Goal: Communication & Community: Share content

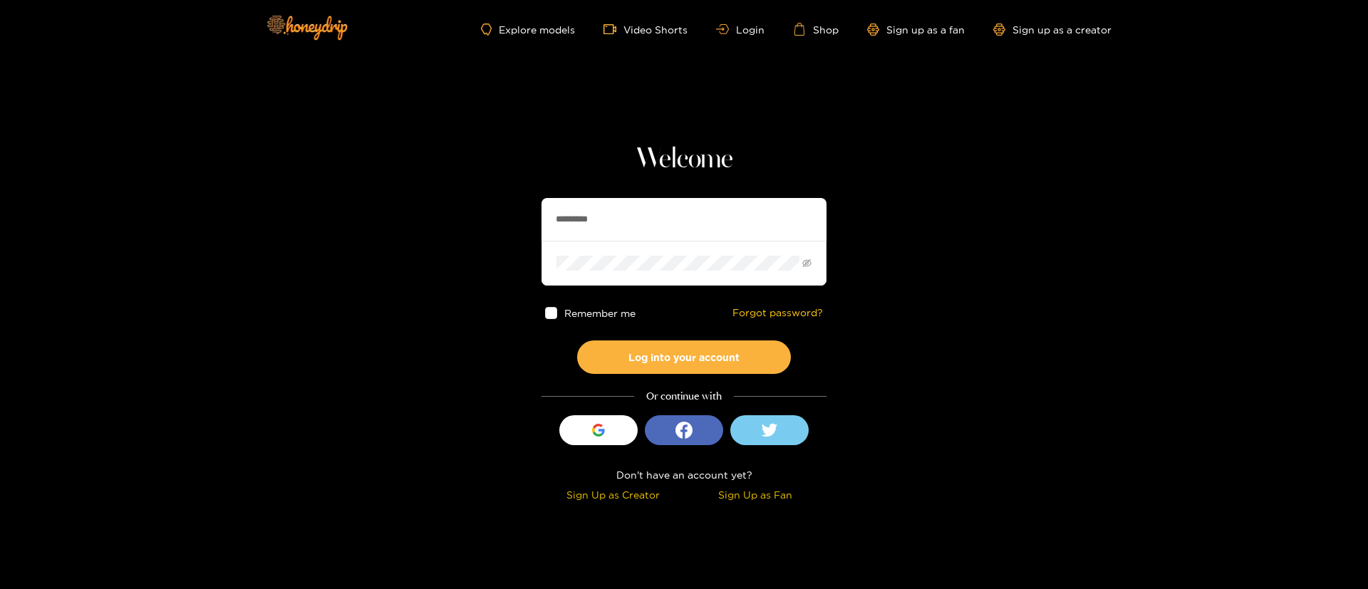
click at [583, 232] on input "*********" at bounding box center [684, 219] width 285 height 43
type input "**********"
click at [729, 329] on div "Remember me Forgot password?" at bounding box center [684, 313] width 285 height 55
click at [728, 348] on button "Log into your account" at bounding box center [684, 357] width 214 height 33
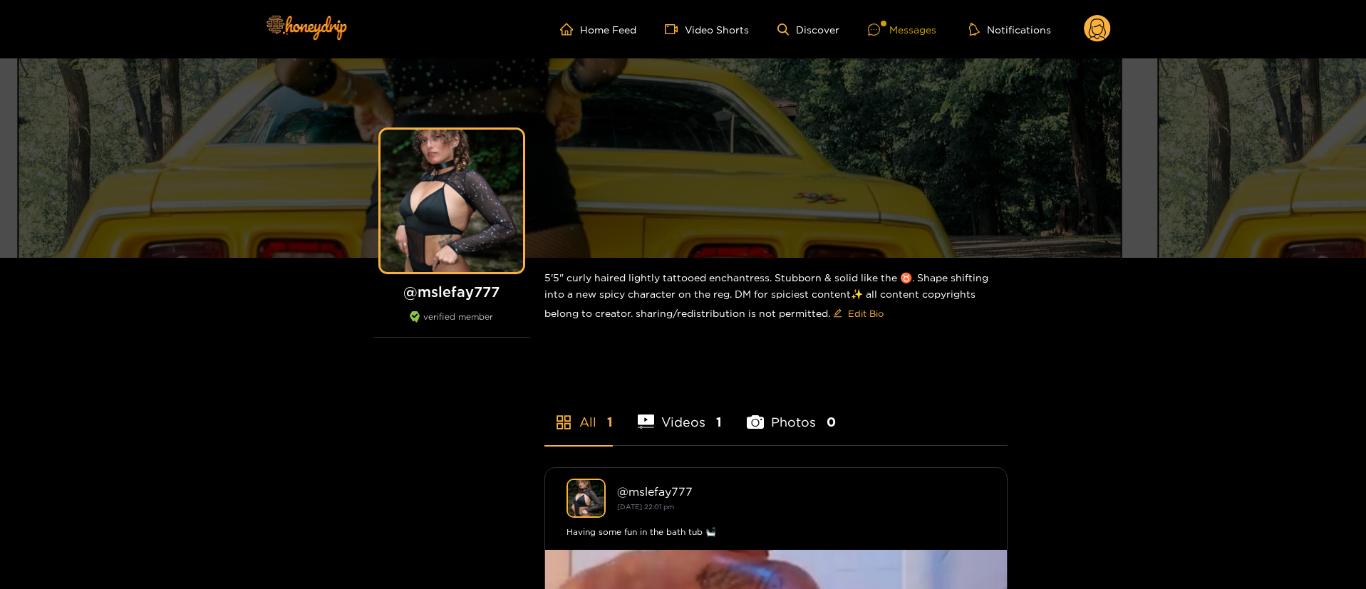
click at [914, 30] on div "Messages" at bounding box center [902, 29] width 68 height 16
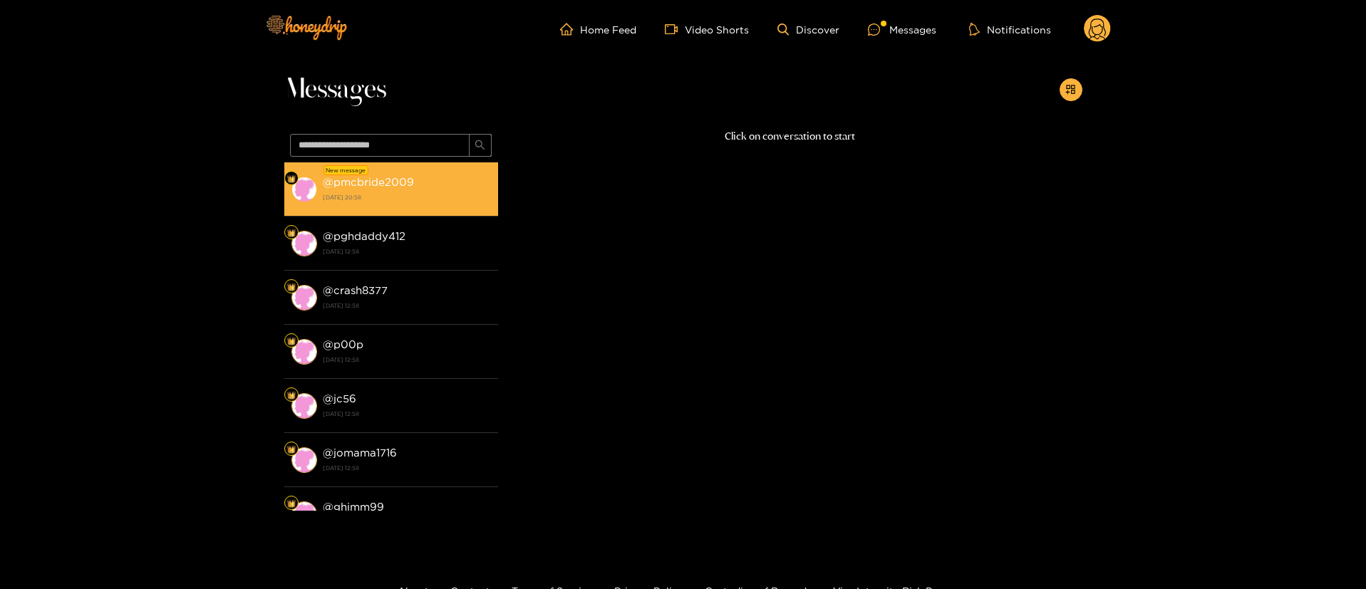
click at [398, 177] on strong "@ pmcbride2009" at bounding box center [368, 182] width 91 height 12
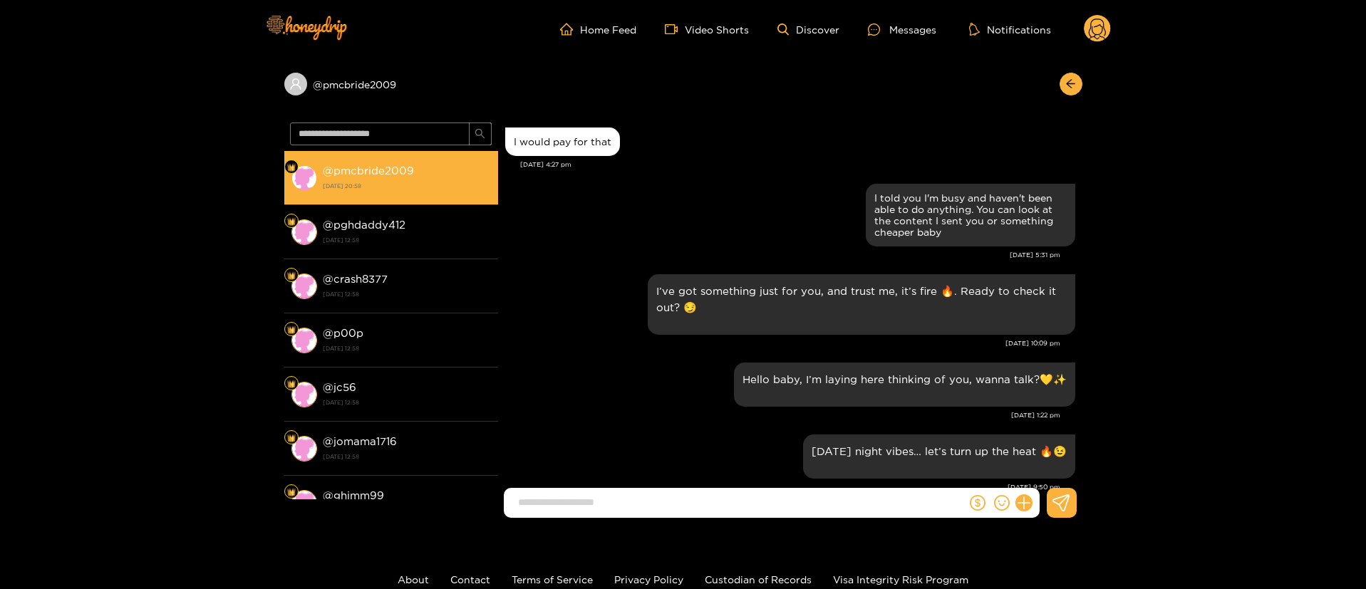
scroll to position [1471, 0]
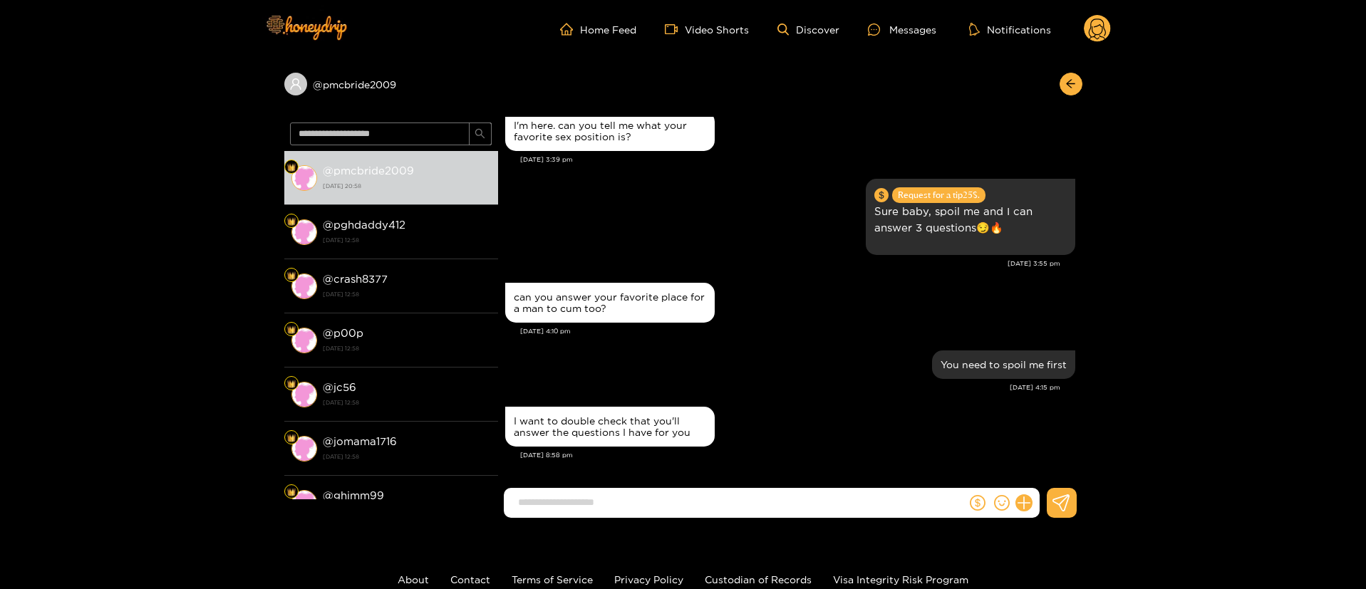
click at [678, 383] on div "[DATE] 4:15 pm" at bounding box center [782, 388] width 555 height 10
click at [713, 368] on div "You need to spoil me first" at bounding box center [790, 365] width 570 height 36
click at [752, 346] on div "can you answer your favorite place for a man to cum too? [DATE] 4:10 pm" at bounding box center [790, 313] width 570 height 68
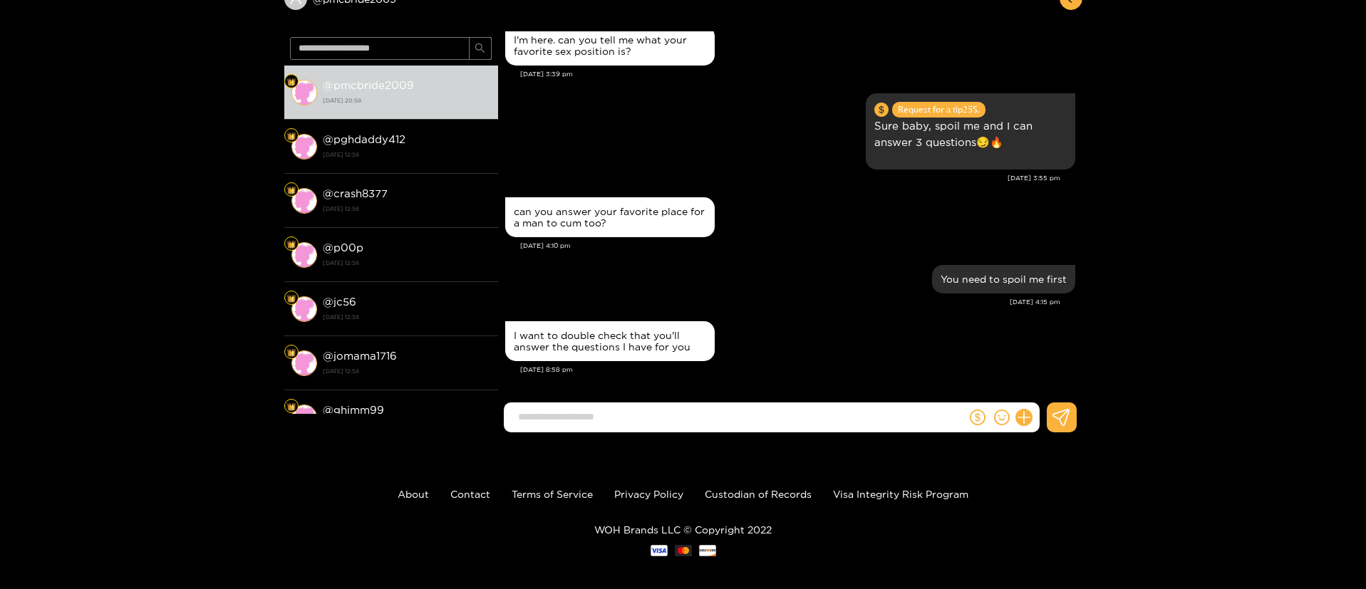
scroll to position [0, 0]
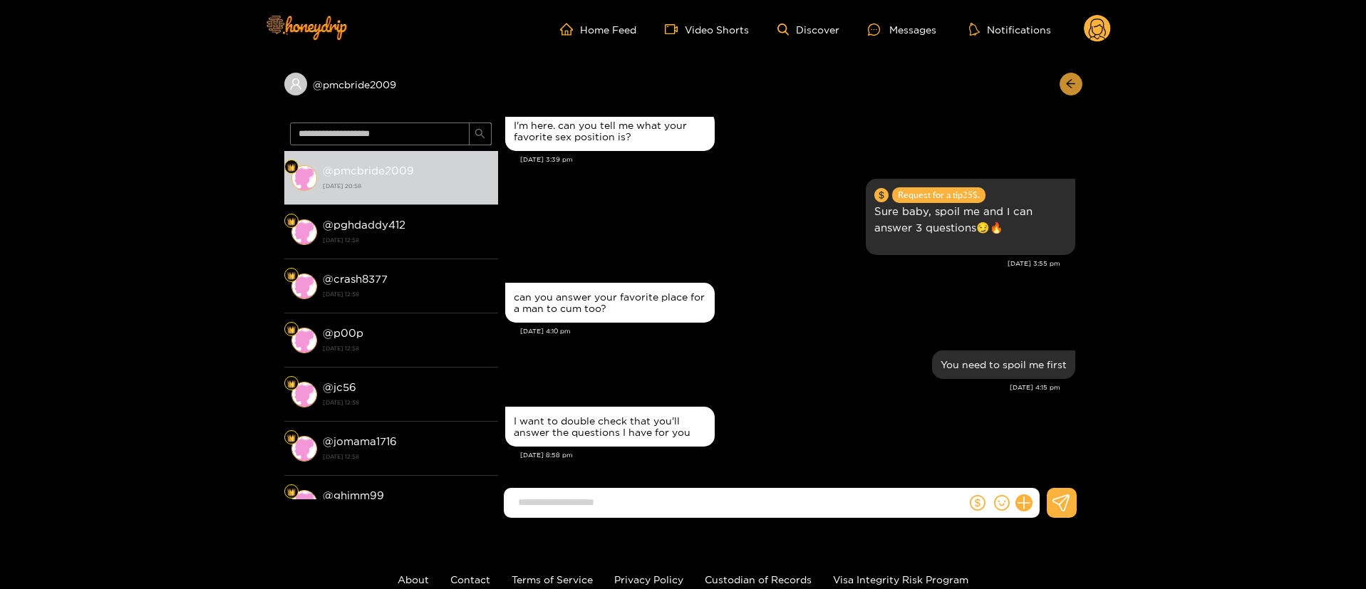
click at [1065, 88] on icon "arrow-left" at bounding box center [1070, 83] width 11 height 11
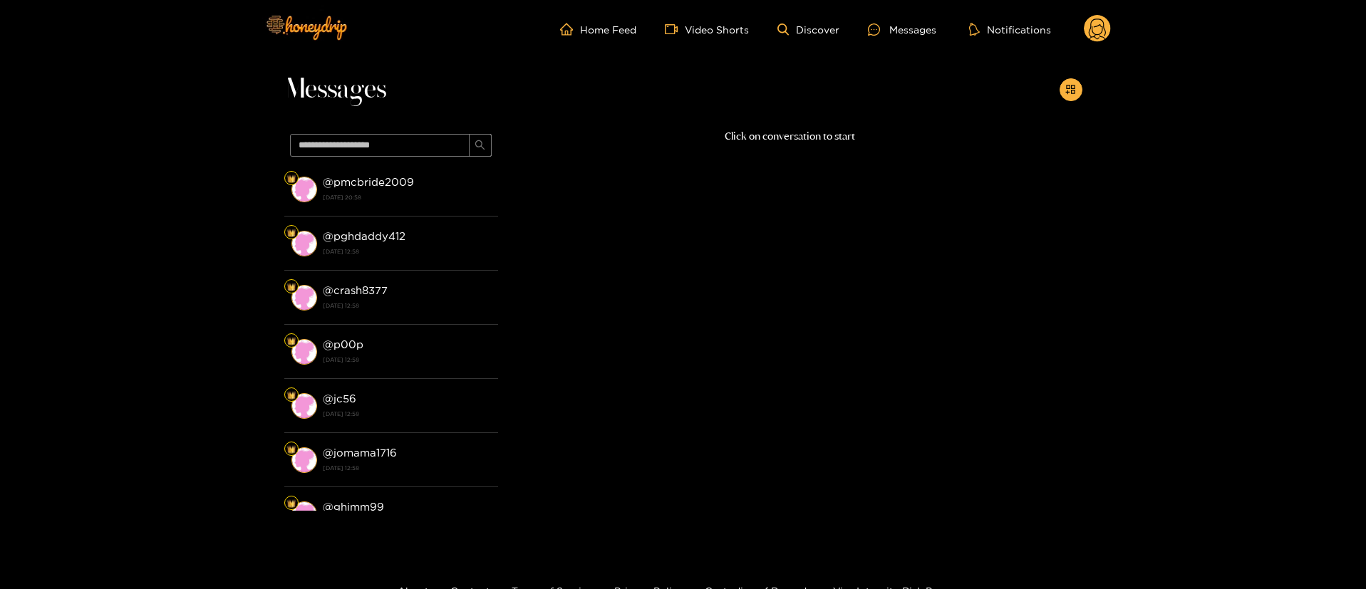
click at [1097, 38] on circle at bounding box center [1097, 28] width 27 height 27
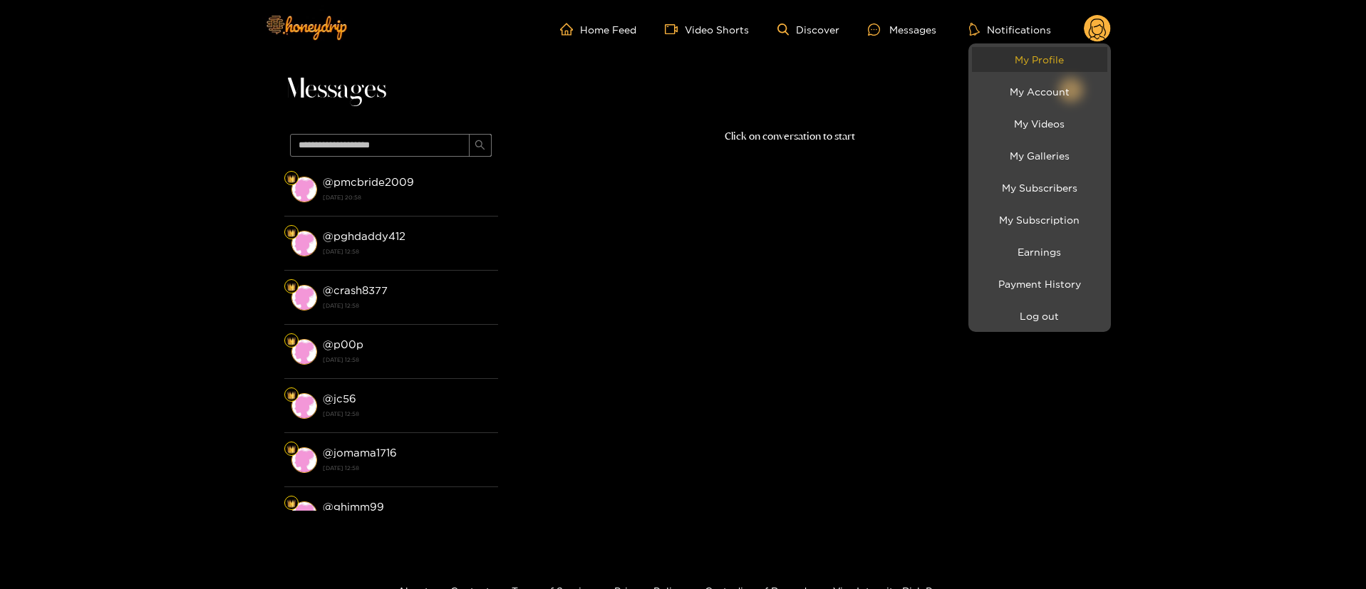
click at [1053, 59] on link "My Profile" at bounding box center [1039, 59] width 135 height 25
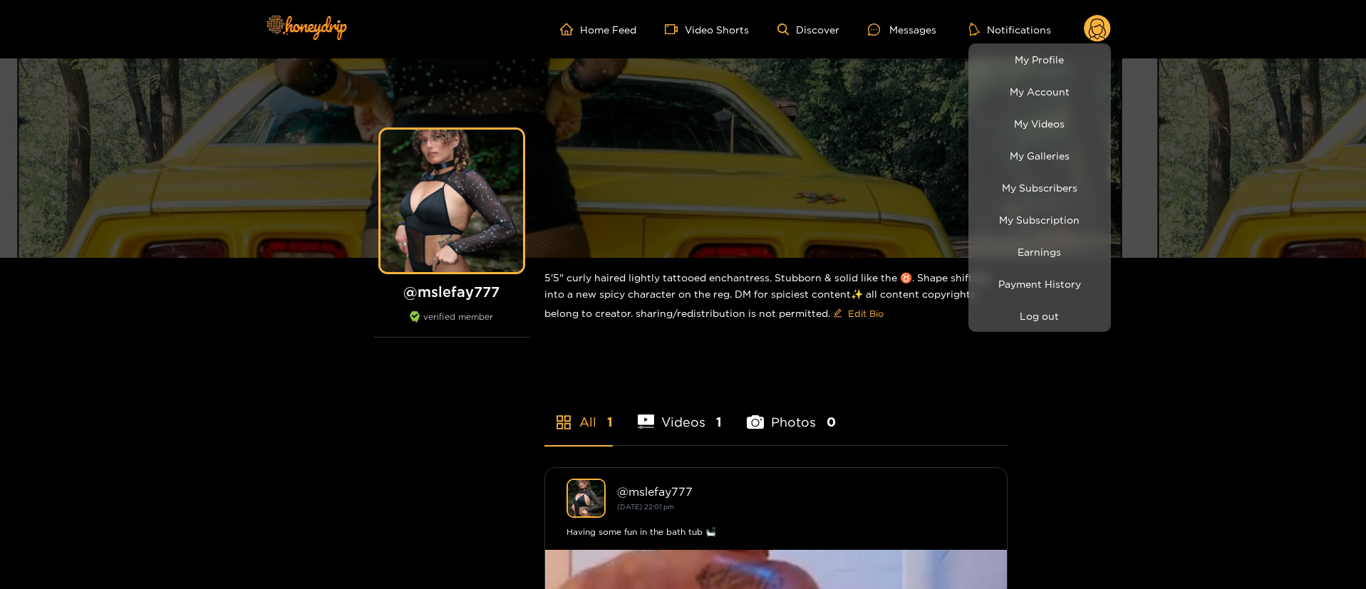
click at [908, 26] on div at bounding box center [683, 294] width 1366 height 589
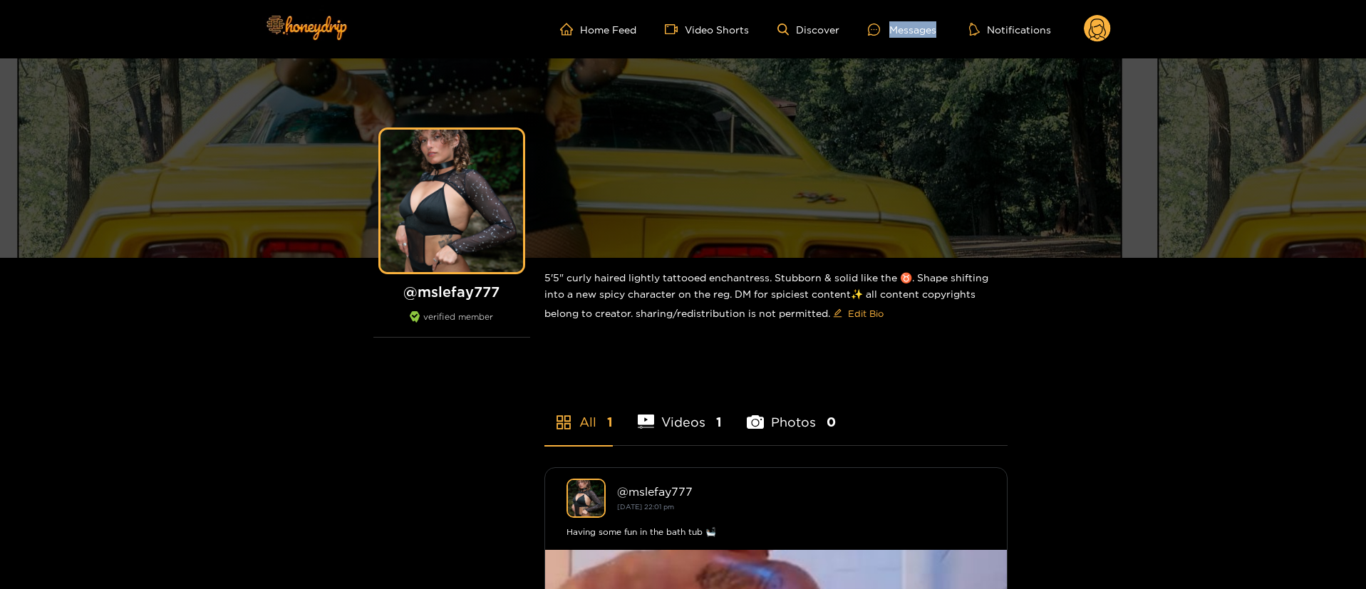
click at [908, 26] on div "Messages" at bounding box center [902, 29] width 68 height 16
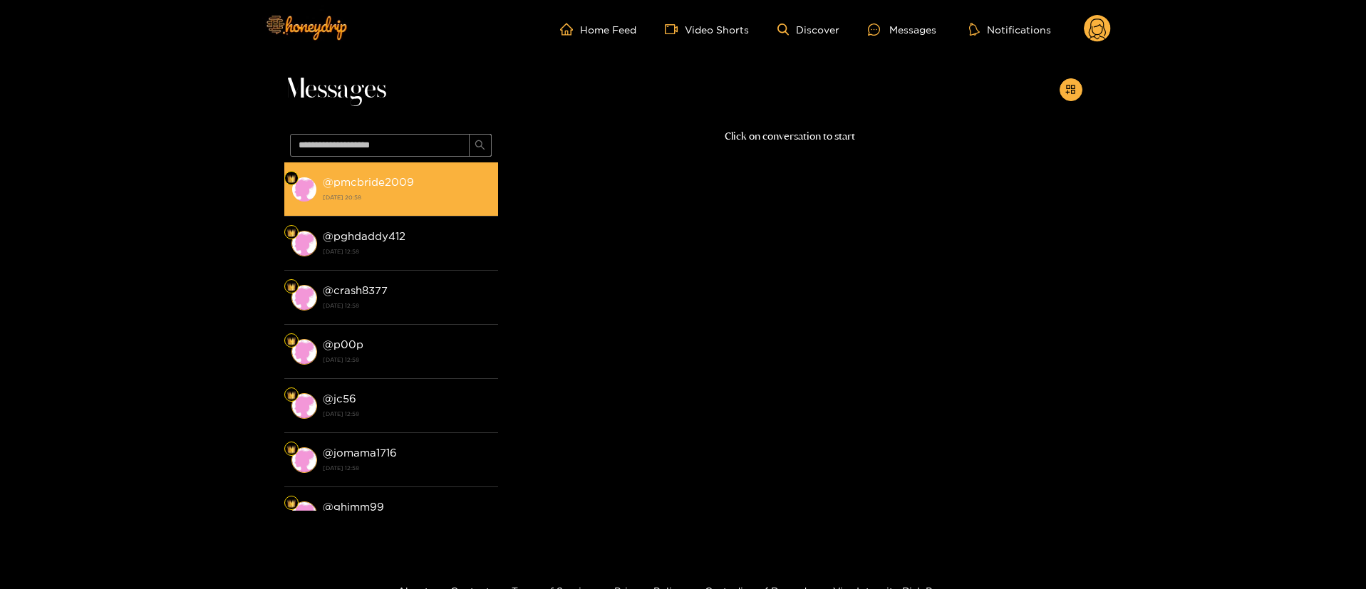
click at [474, 197] on strong "[DATE] 20:58" at bounding box center [407, 197] width 168 height 13
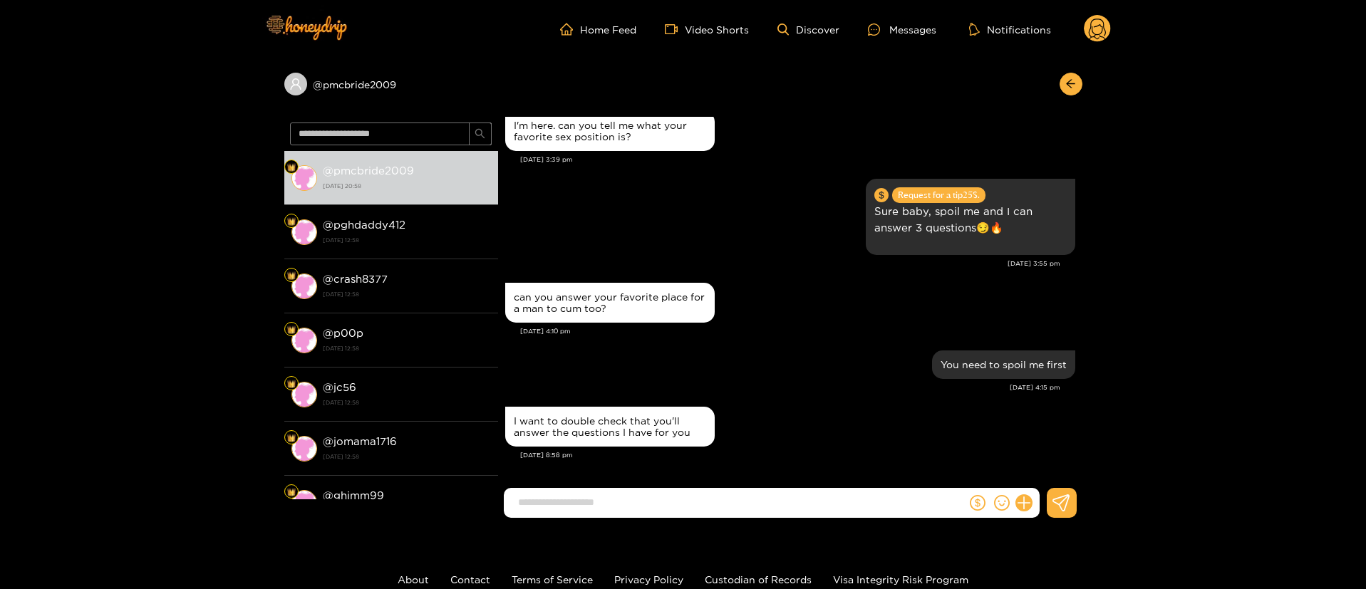
scroll to position [1471, 0]
click at [797, 421] on div "I want to double check that you'll answer the questions I have for you" at bounding box center [790, 426] width 570 height 47
click at [1069, 92] on button "button" at bounding box center [1071, 84] width 23 height 23
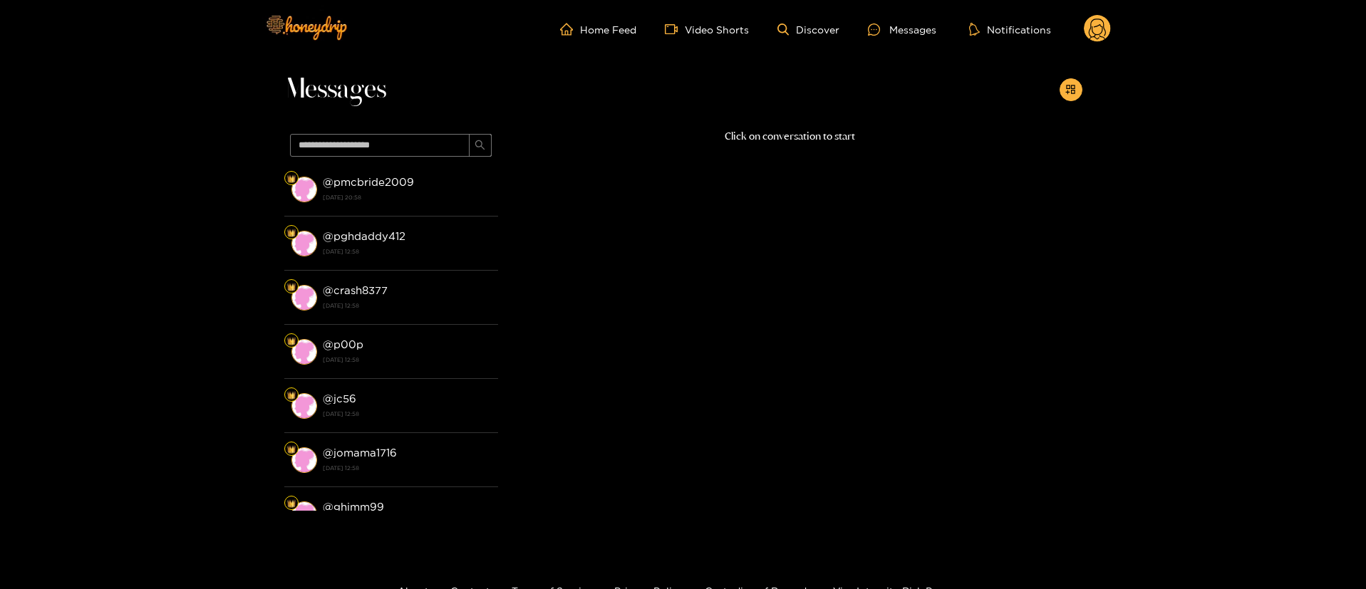
click at [1109, 4] on div "Home Feed Video Shorts Discover Messages Notifications 0" at bounding box center [683, 29] width 855 height 58
click at [1099, 30] on circle at bounding box center [1097, 28] width 27 height 27
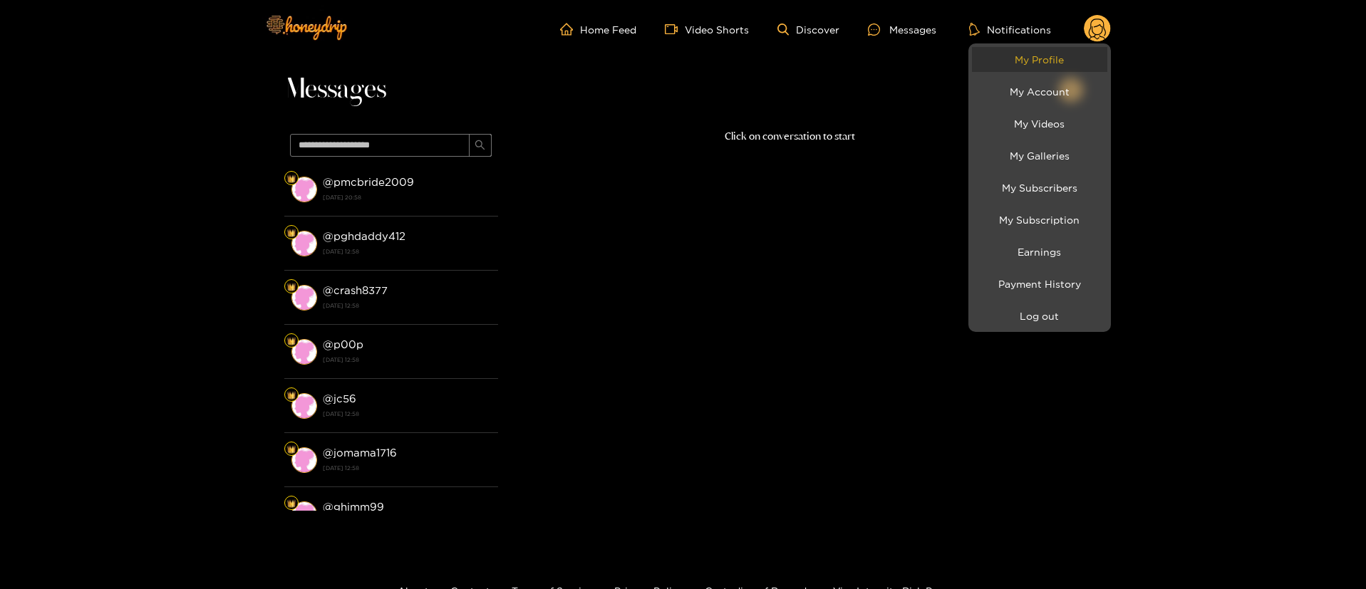
click at [1074, 57] on link "My Profile" at bounding box center [1039, 59] width 135 height 25
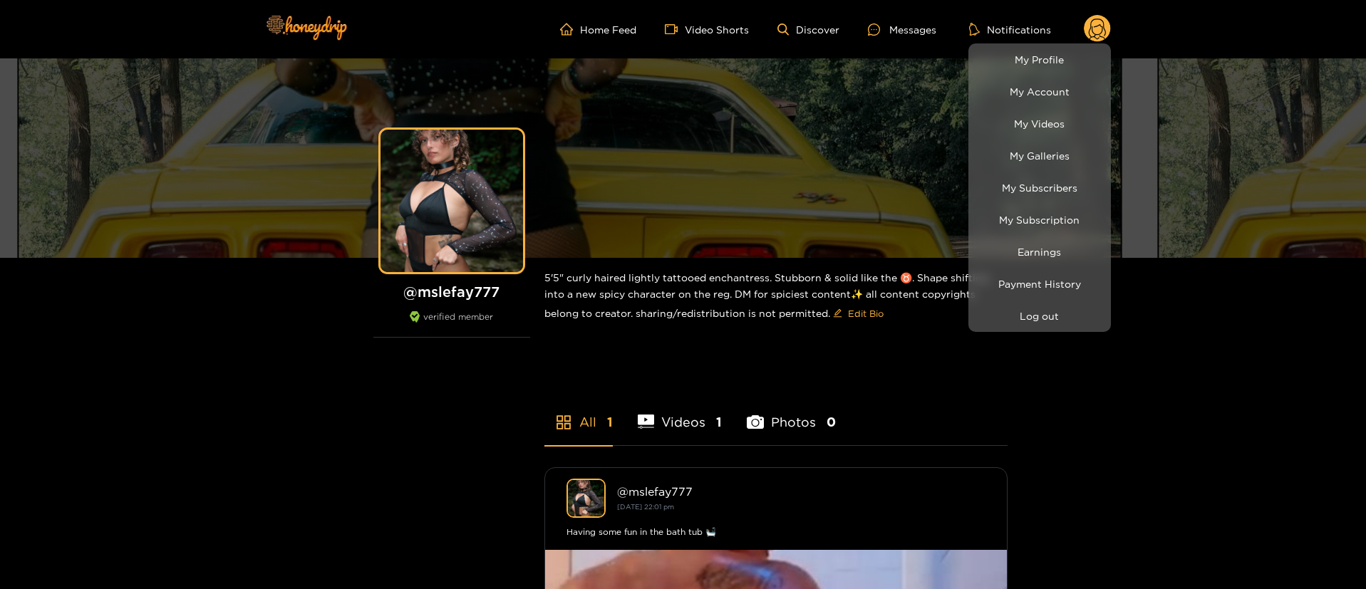
click at [457, 288] on div at bounding box center [683, 294] width 1366 height 589
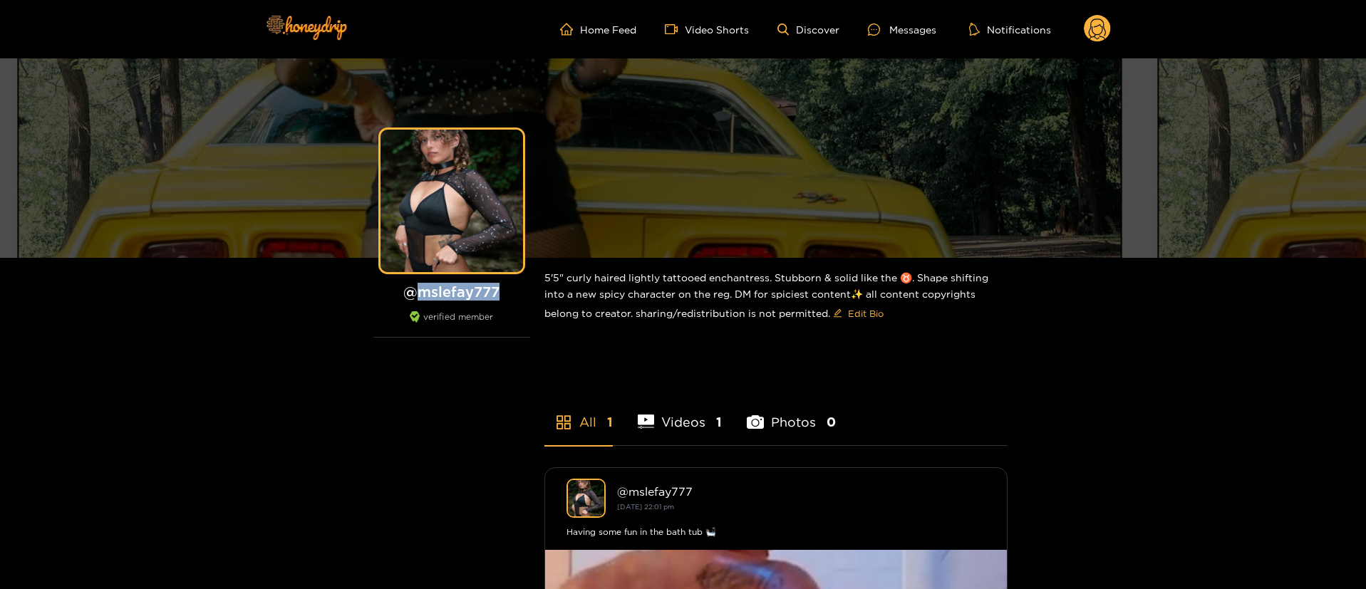
click at [457, 288] on h1 "@ mslefay777" at bounding box center [451, 292] width 157 height 18
copy h1 "@ mslefay777"
click at [921, 38] on ul "Home Feed Video Shorts Discover Messages Notifications" at bounding box center [835, 29] width 551 height 29
click at [913, 29] on div "Messages" at bounding box center [902, 29] width 68 height 16
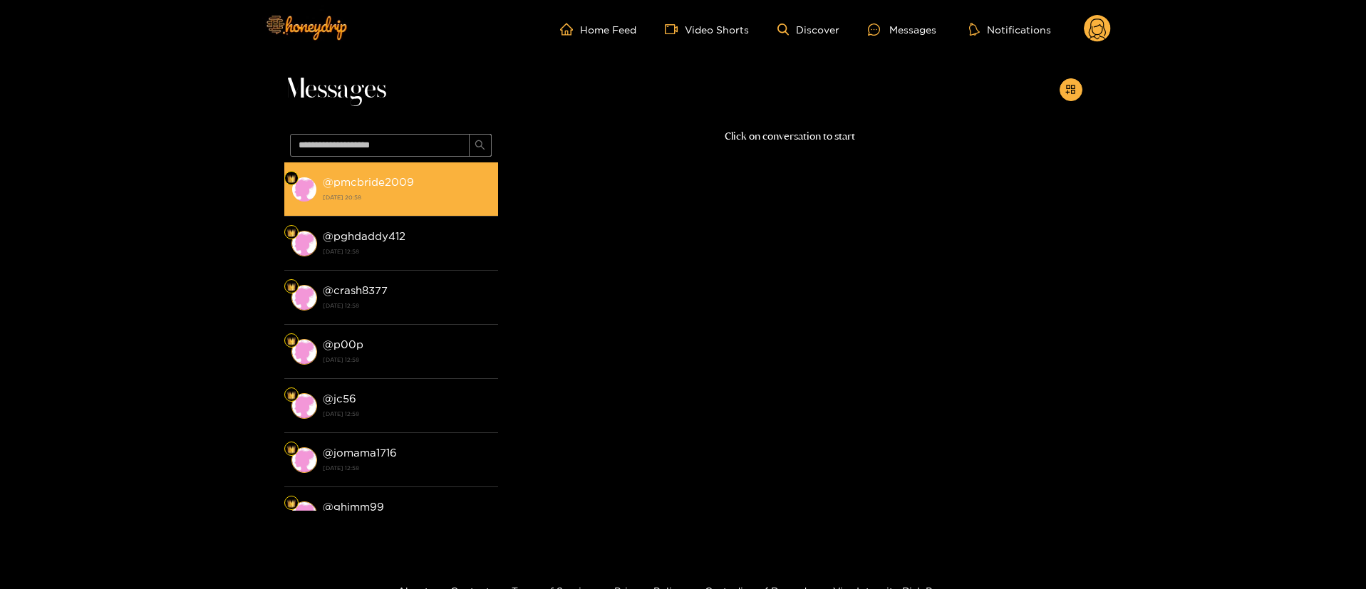
click at [443, 188] on div "@ pmcbride2009 [DATE] 20:58" at bounding box center [407, 189] width 168 height 32
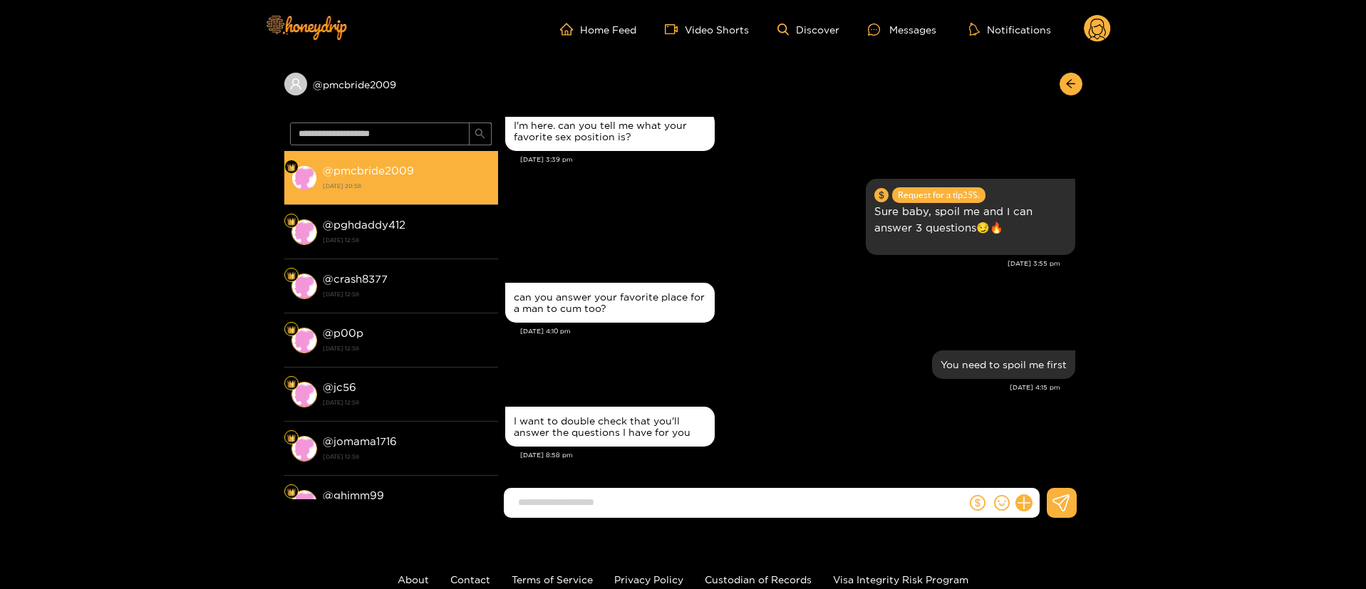
scroll to position [1471, 0]
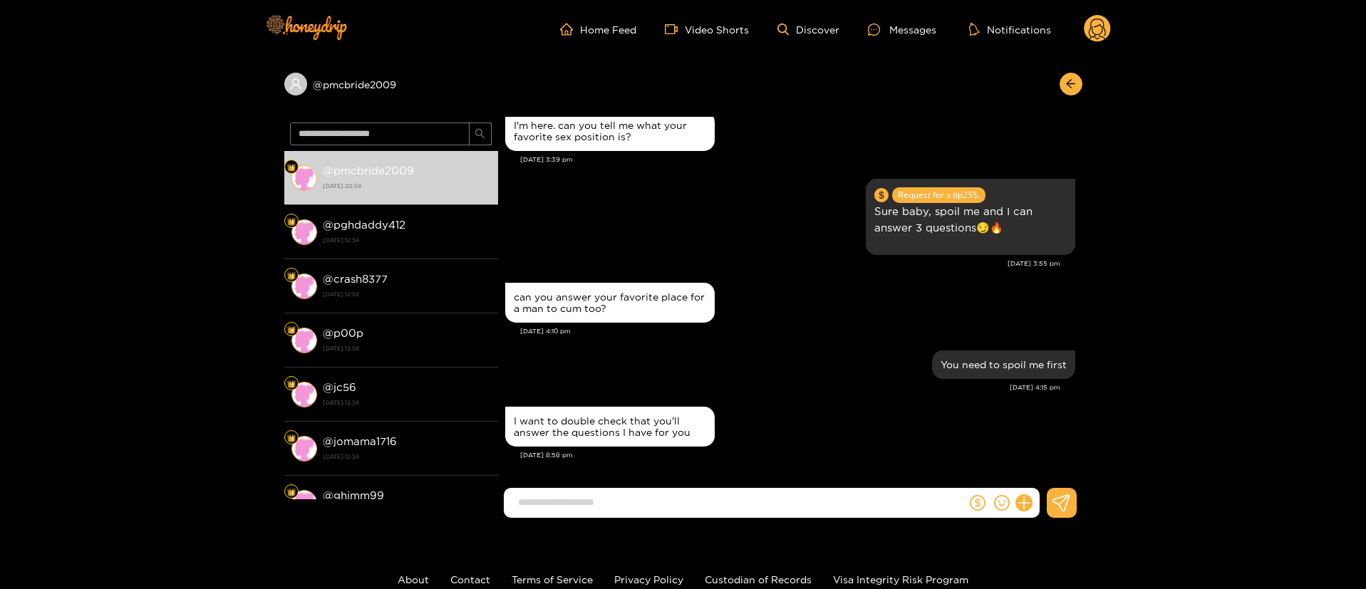
click at [773, 311] on div "can you answer your favorite place for a man to cum too?" at bounding box center [790, 302] width 570 height 47
drag, startPoint x: 437, startPoint y: 88, endPoint x: 286, endPoint y: 94, distance: 151.2
click at [286, 94] on div "@ pmcbride2009" at bounding box center [391, 84] width 214 height 23
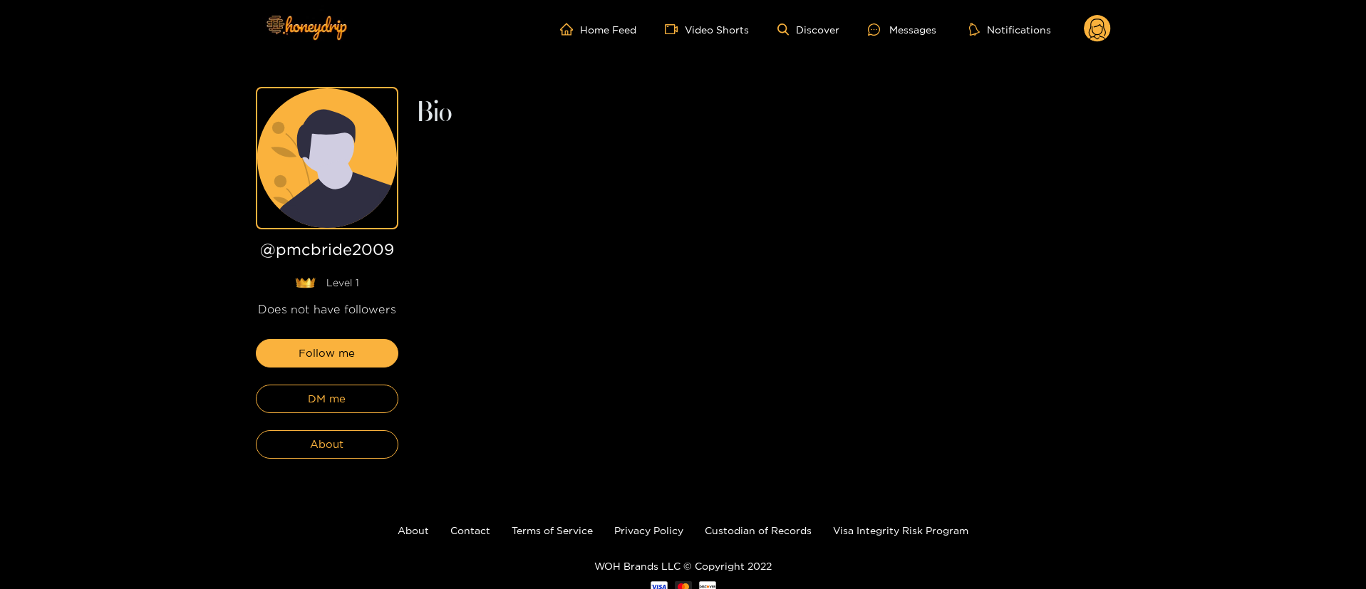
click at [364, 247] on h1 "@ pmcbride2009" at bounding box center [327, 253] width 143 height 24
copy h1 "@ pmcbride2009"
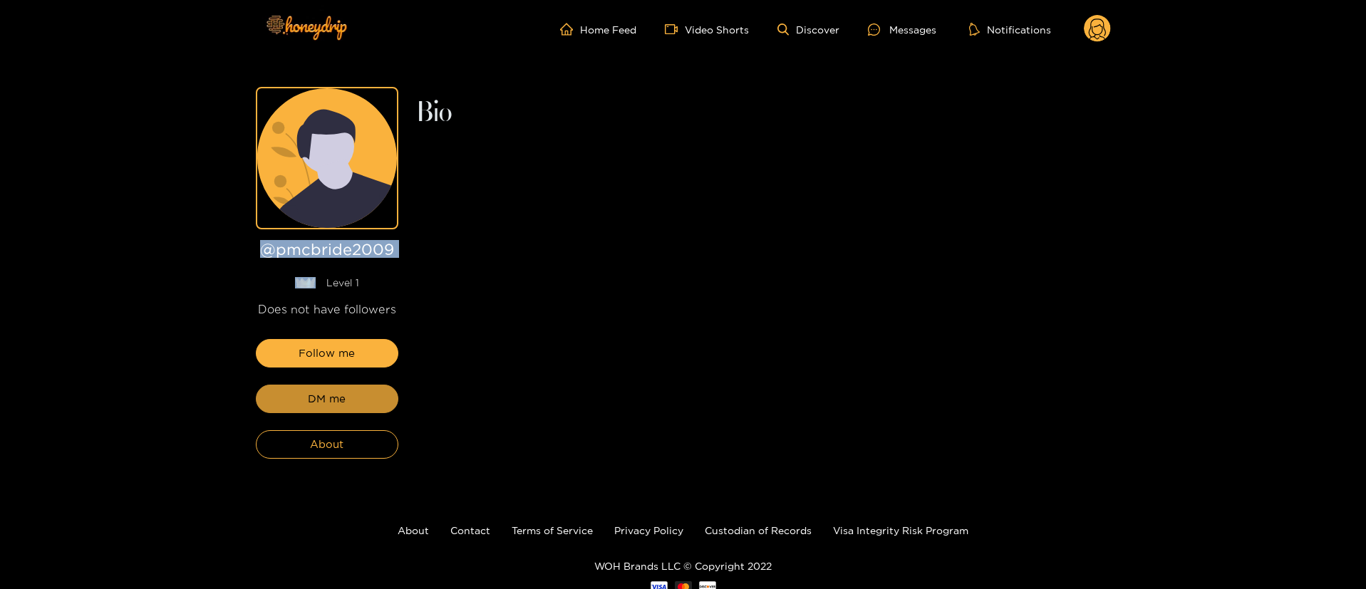
click at [318, 401] on span "DM me" at bounding box center [327, 398] width 38 height 17
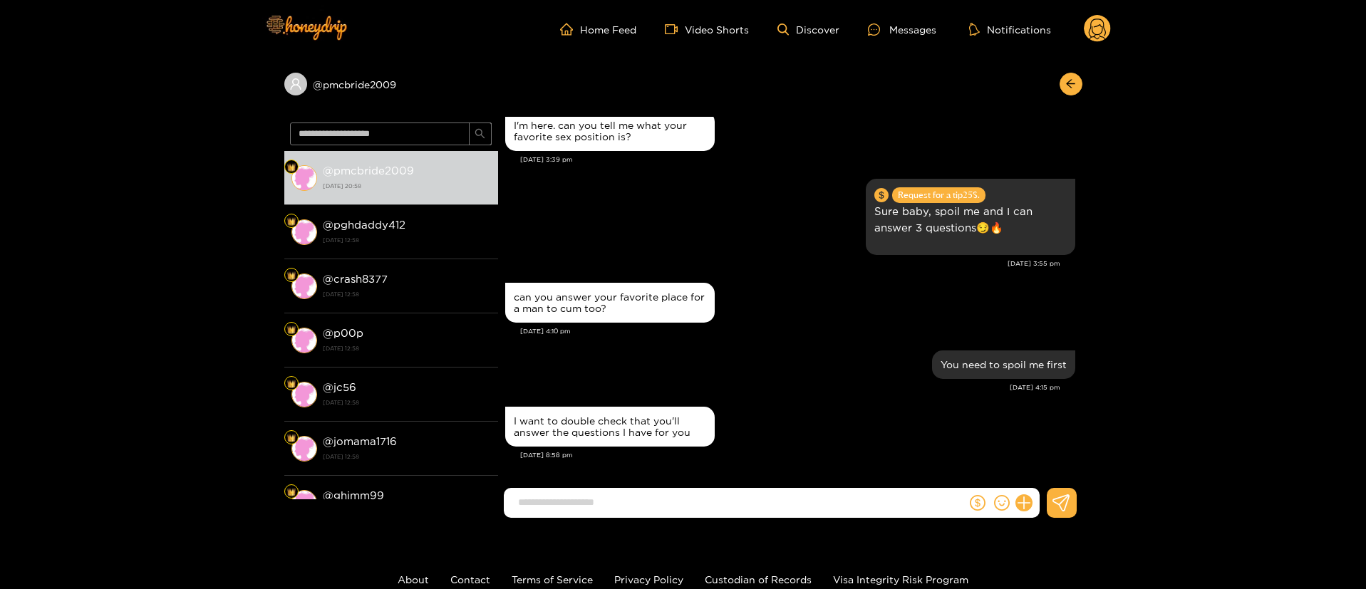
scroll to position [1471, 0]
click at [769, 297] on div "can you answer your favorite place for a man to cum too?" at bounding box center [790, 302] width 570 height 47
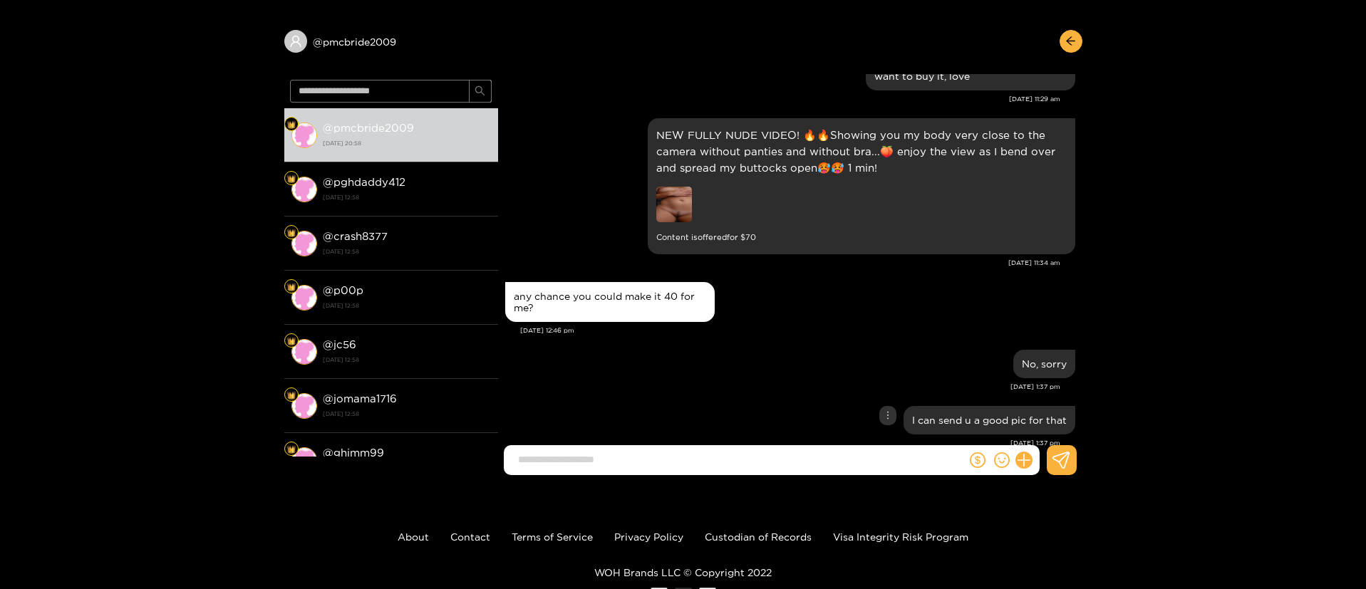
scroll to position [787, 0]
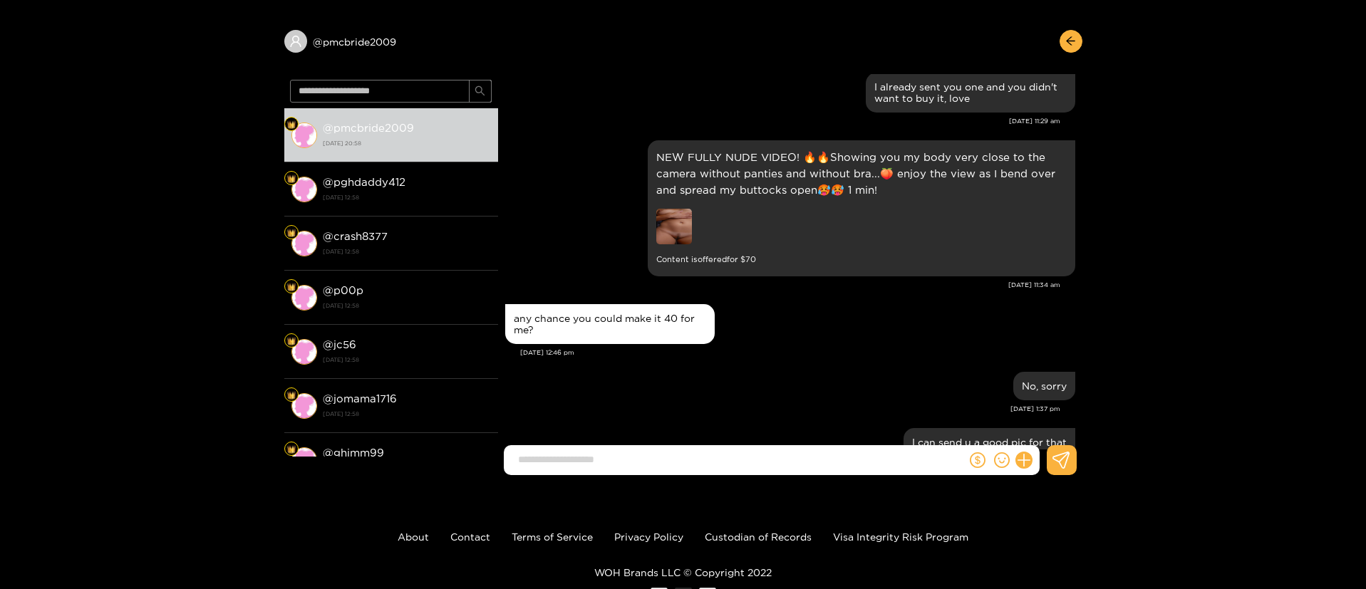
click at [1135, 239] on div "@ pmcbride2009 @ pmcbride2009 [DATE] 20:58 @ pghdaddy412 [DATE] 12:58 @ crash83…" at bounding box center [683, 251] width 1366 height 471
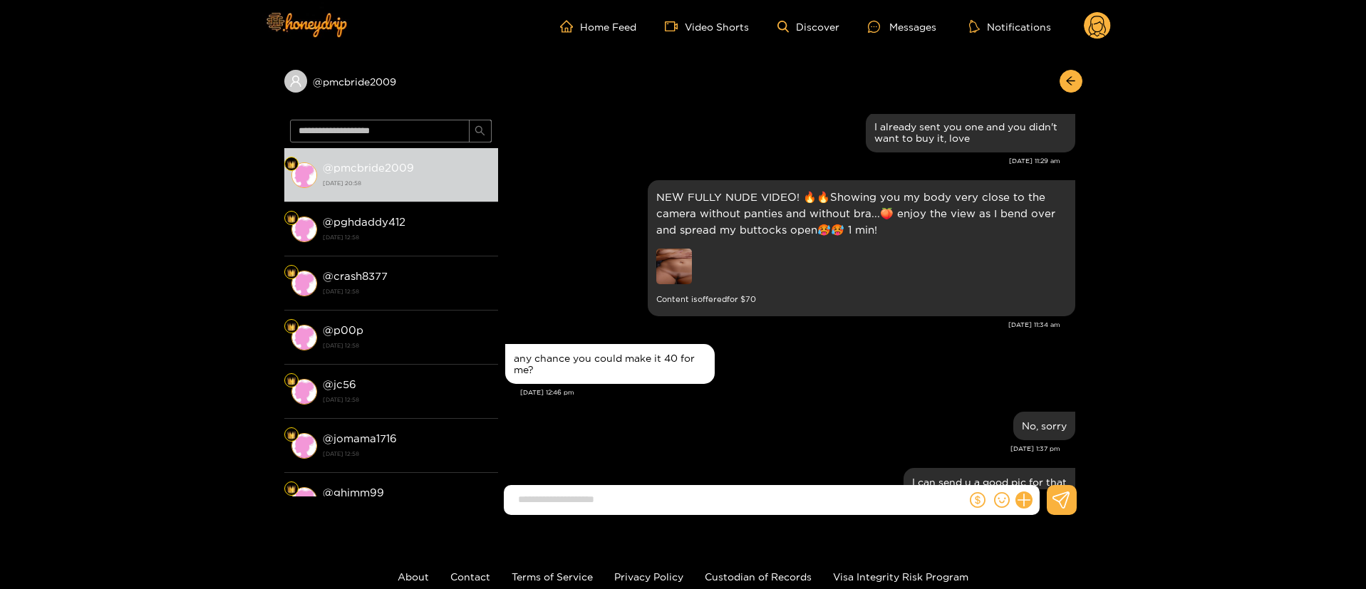
scroll to position [0, 0]
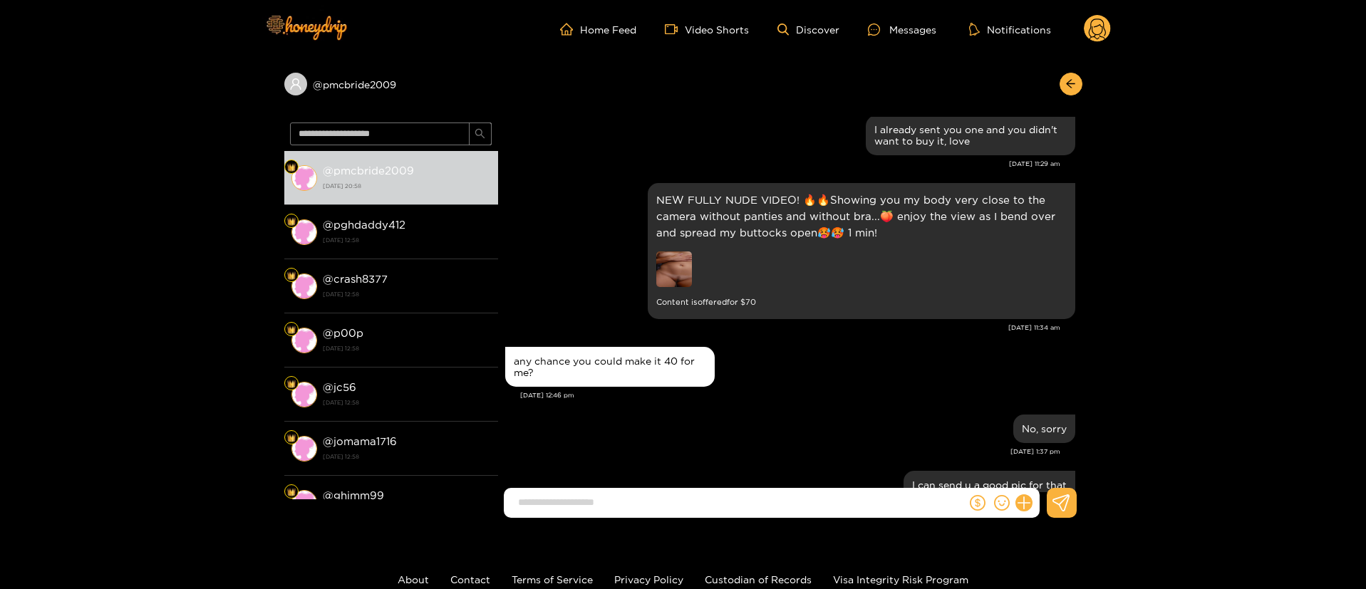
click at [917, 321] on div "NEW FULLY NUDE VIDEO! 🔥🔥Showing you my body very close to the camera without pa…" at bounding box center [790, 251] width 570 height 143
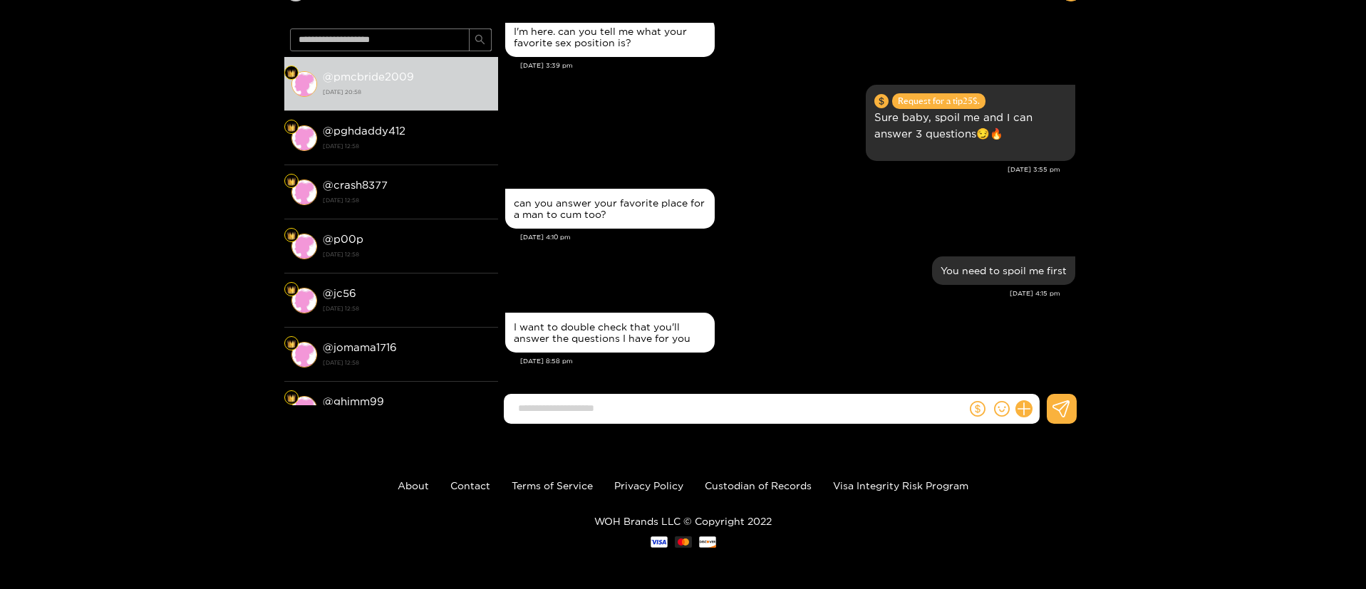
scroll to position [95, 0]
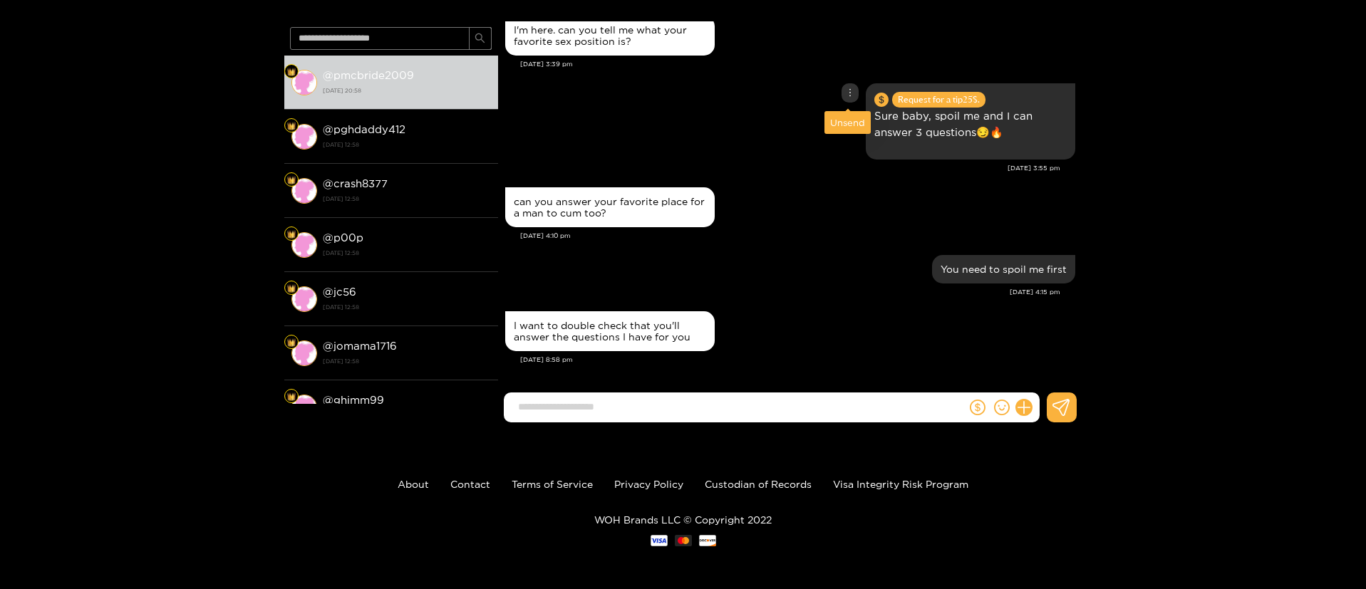
click at [849, 95] on icon "more" at bounding box center [849, 92] width 1 height 8
click at [1182, 235] on div "@ pmcbride2009 @ pmcbride2009 [DATE] 20:58 @ pghdaddy412 [DATE] 12:58 @ crash83…" at bounding box center [683, 198] width 1366 height 471
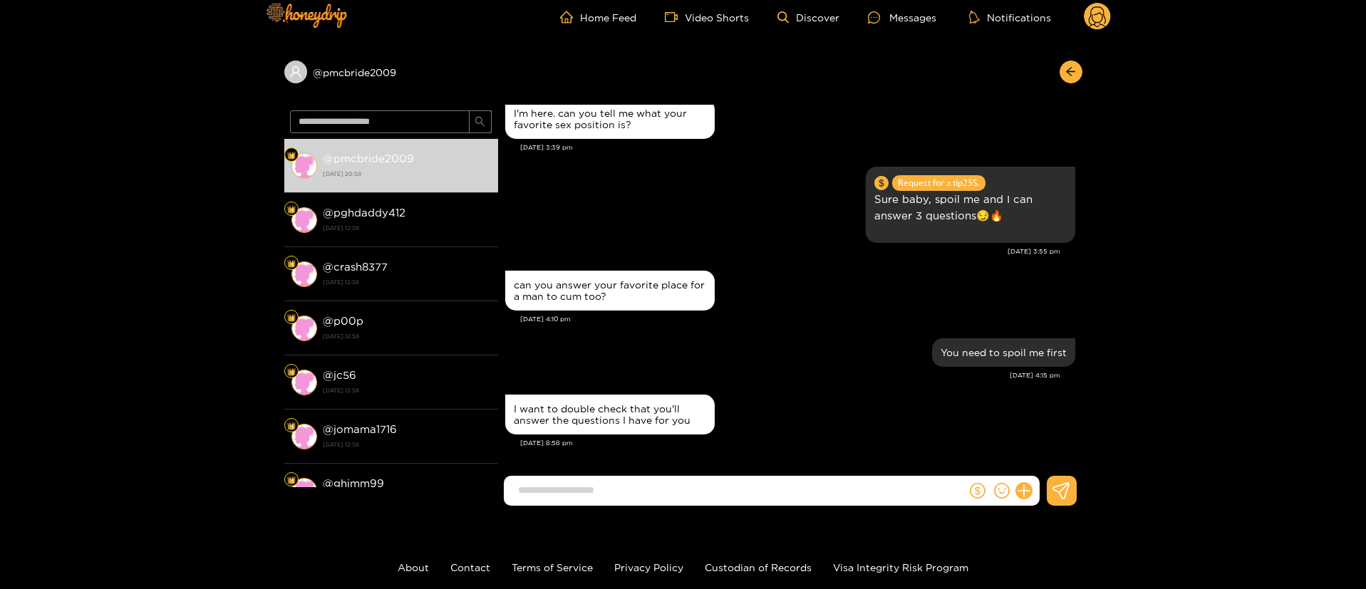
scroll to position [10, 0]
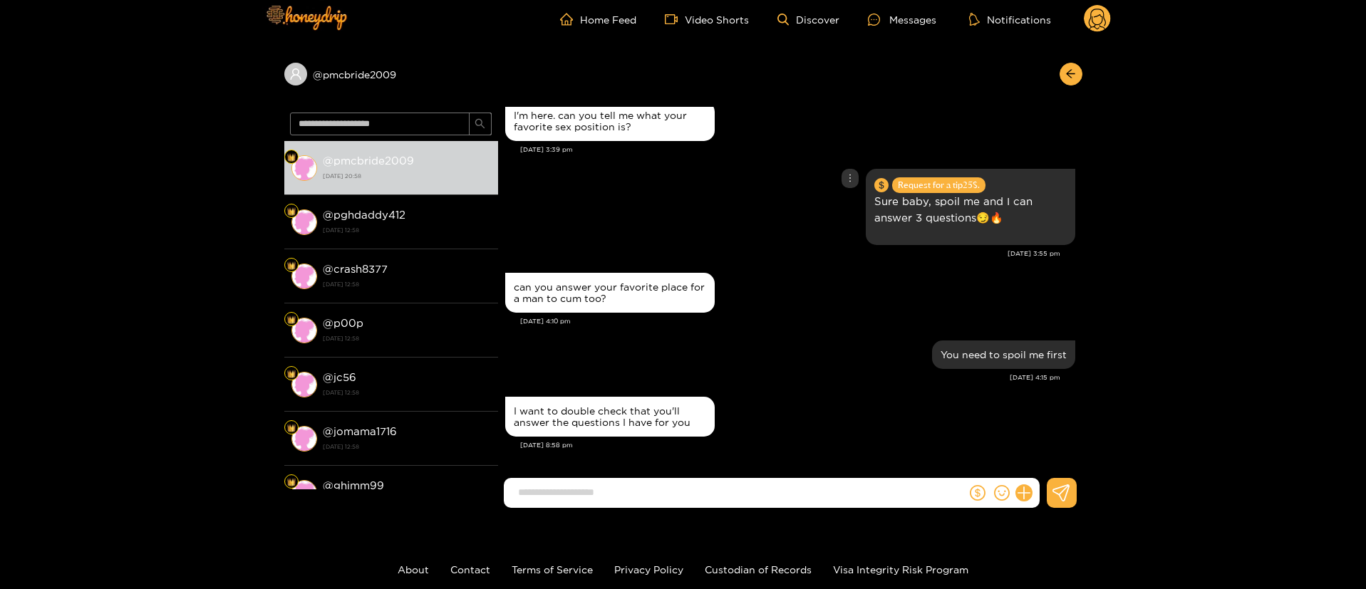
click at [848, 182] on icon "more" at bounding box center [850, 178] width 10 height 10
click at [846, 211] on div "Unsend" at bounding box center [847, 208] width 35 height 14
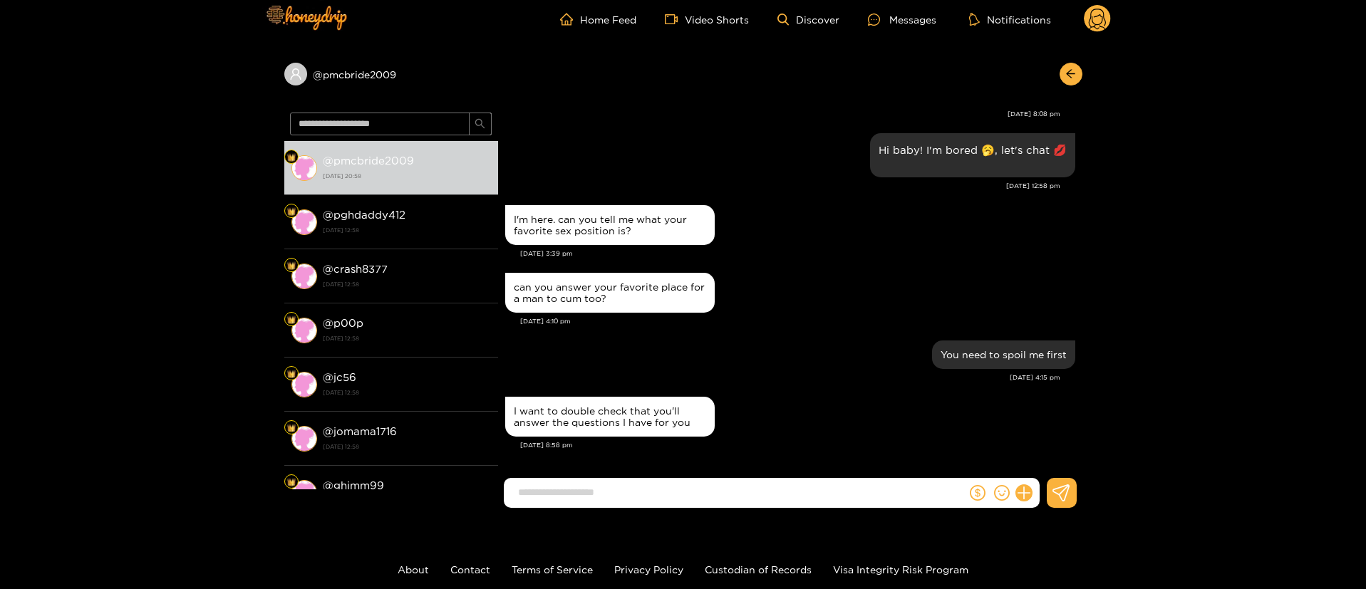
scroll to position [3087, 0]
click at [915, 351] on icon "more" at bounding box center [916, 350] width 10 height 10
click at [915, 373] on div "Unsend" at bounding box center [913, 380] width 35 height 14
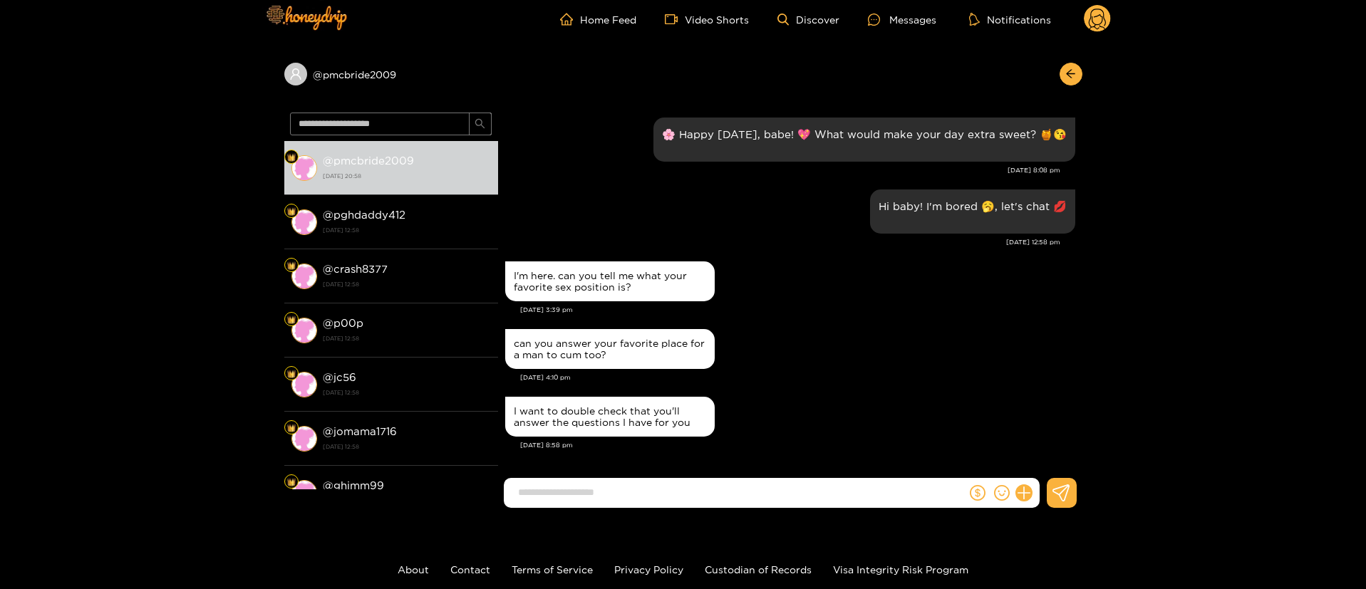
scroll to position [3030, 0]
click at [621, 478] on form at bounding box center [735, 493] width 463 height 30
click at [621, 488] on input at bounding box center [738, 493] width 455 height 24
paste input "**********"
type input "**********"
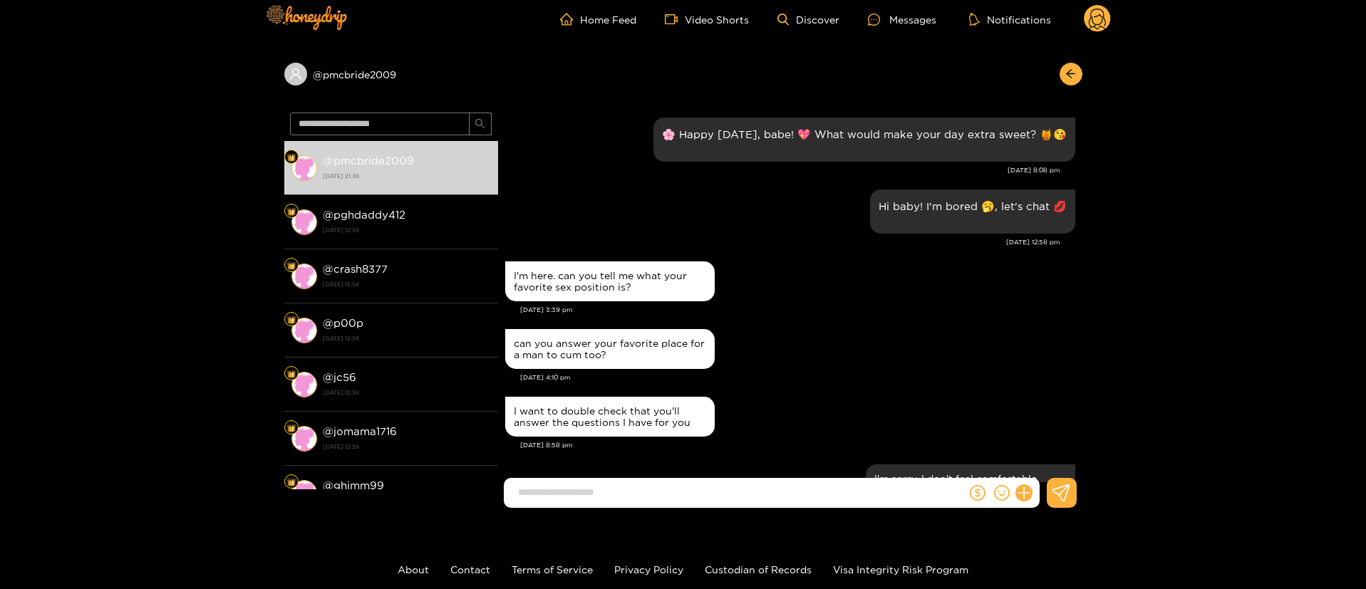
click at [1059, 68] on div at bounding box center [1067, 74] width 30 height 23
click at [1078, 76] on button "button" at bounding box center [1071, 74] width 23 height 23
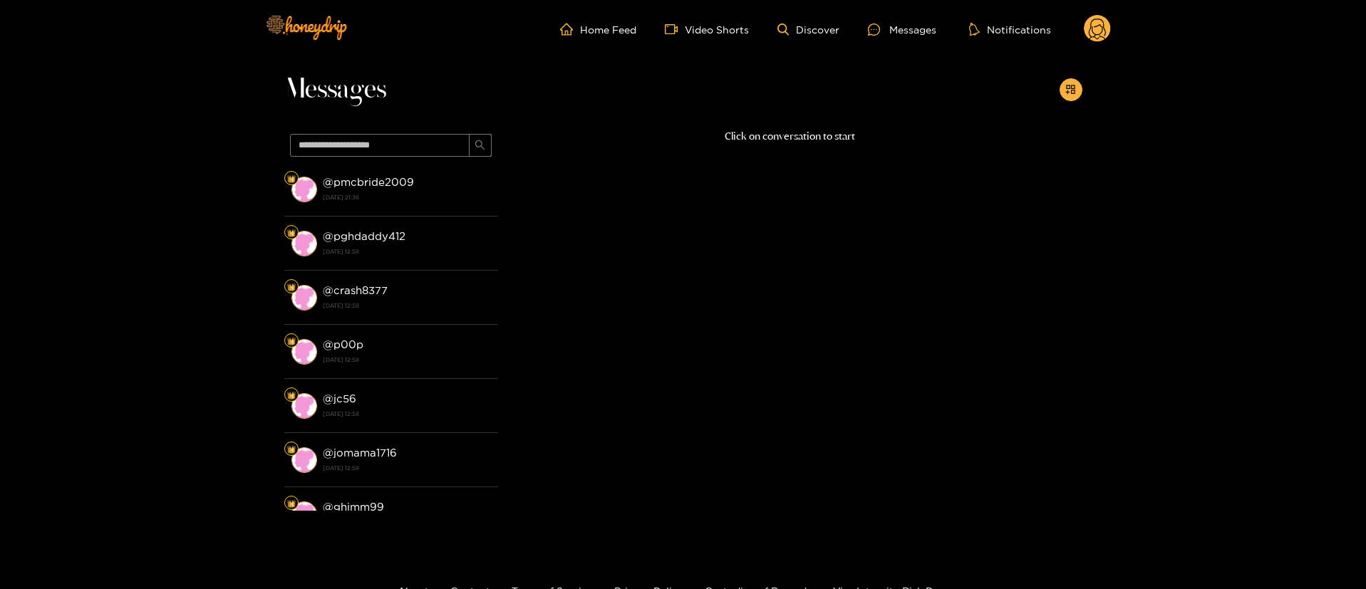
click at [1070, 103] on div "Messages" at bounding box center [683, 93] width 798 height 70
click at [1070, 95] on span "appstore-add" at bounding box center [1070, 90] width 11 height 12
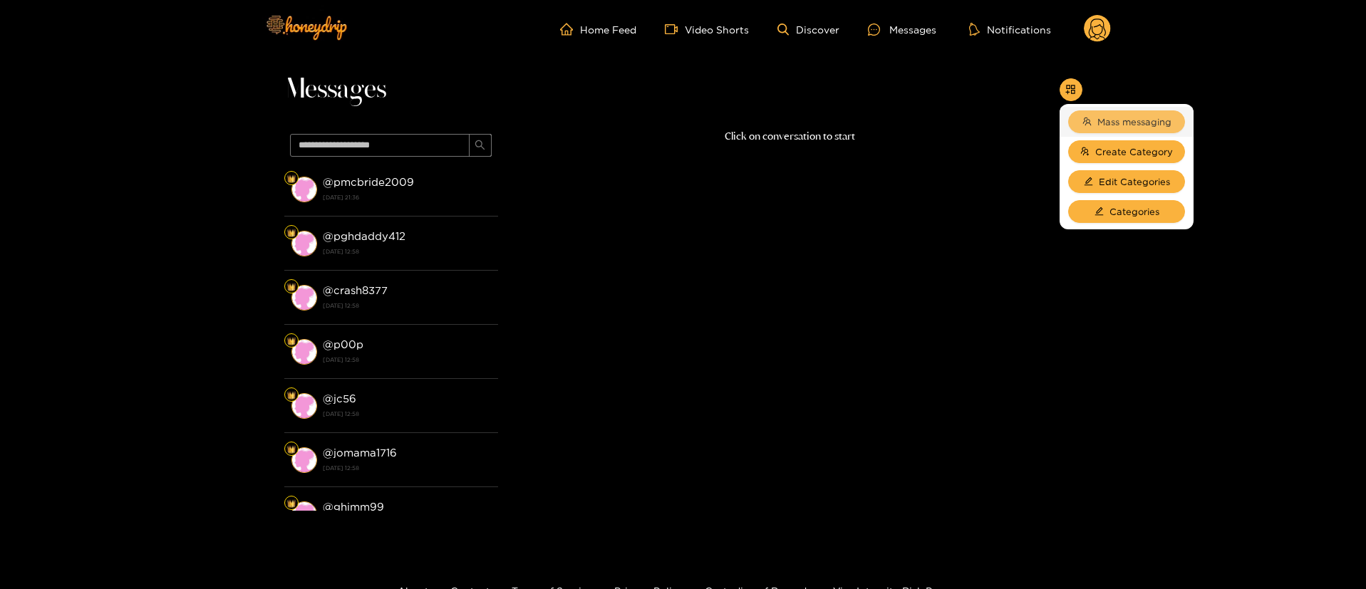
click at [1097, 116] on span "Mass messaging" at bounding box center [1134, 122] width 74 height 14
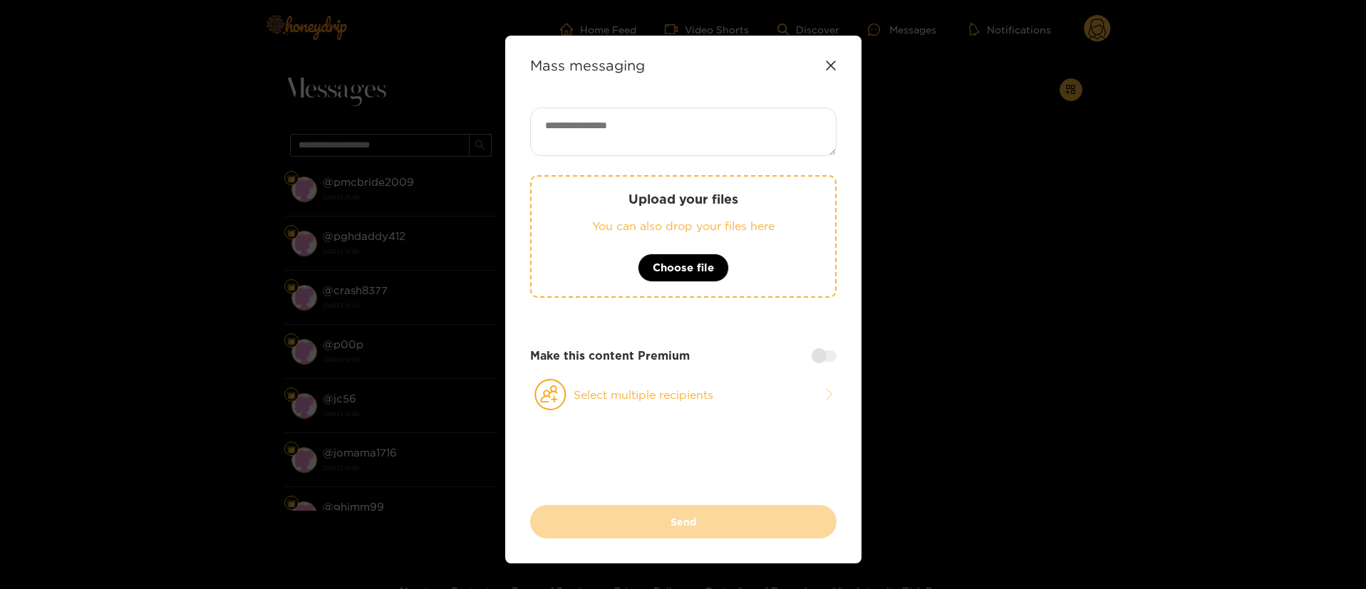
click at [839, 66] on div "Mass messaging Upload your files You can also drop your files here Choose file …" at bounding box center [683, 300] width 356 height 528
click at [685, 379] on button "Select multiple recipients" at bounding box center [683, 394] width 306 height 33
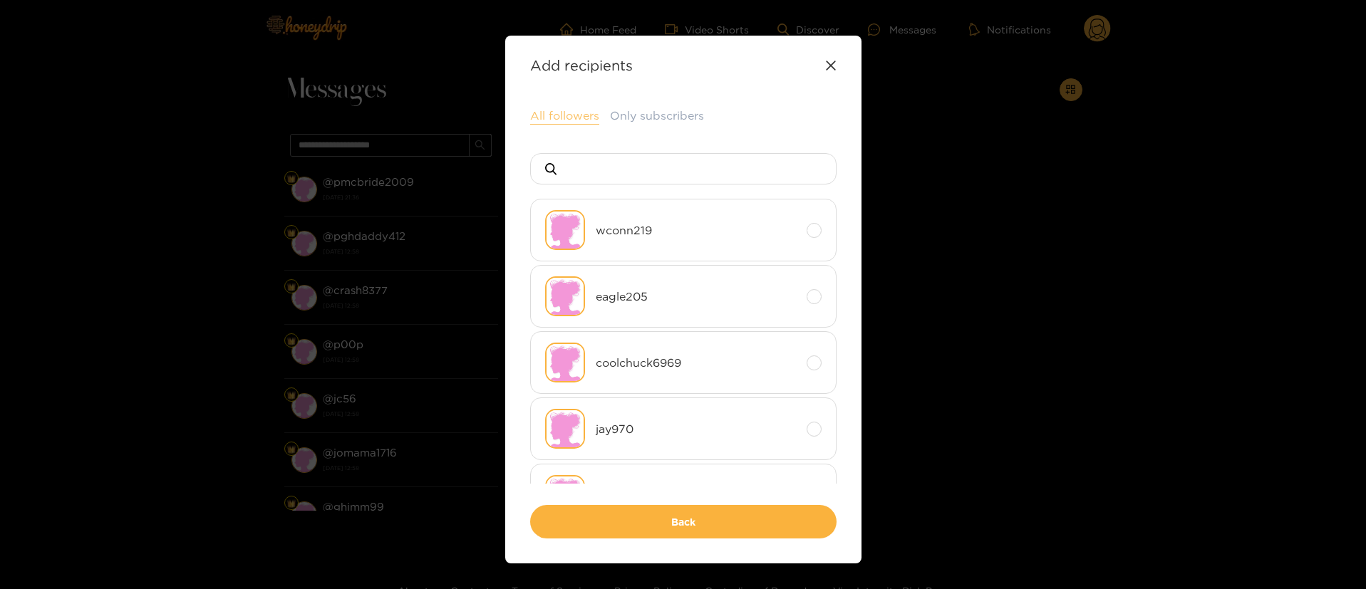
click at [563, 118] on button "All followers" at bounding box center [564, 116] width 69 height 17
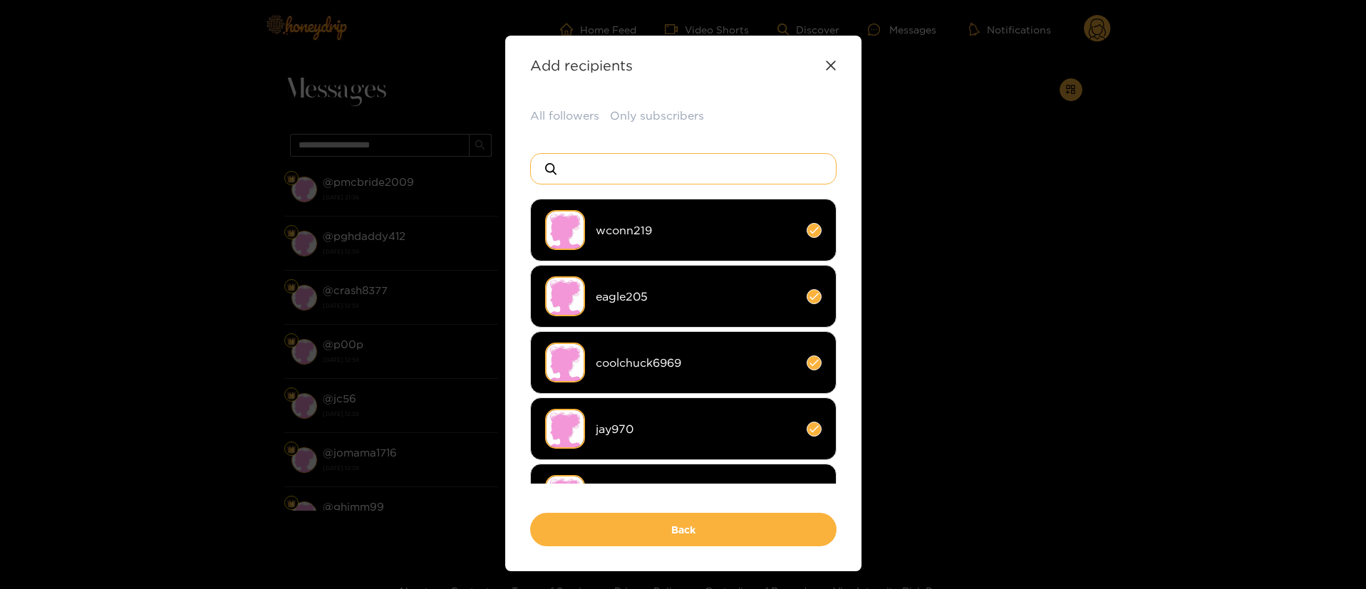
click at [586, 169] on input at bounding box center [689, 169] width 251 height 30
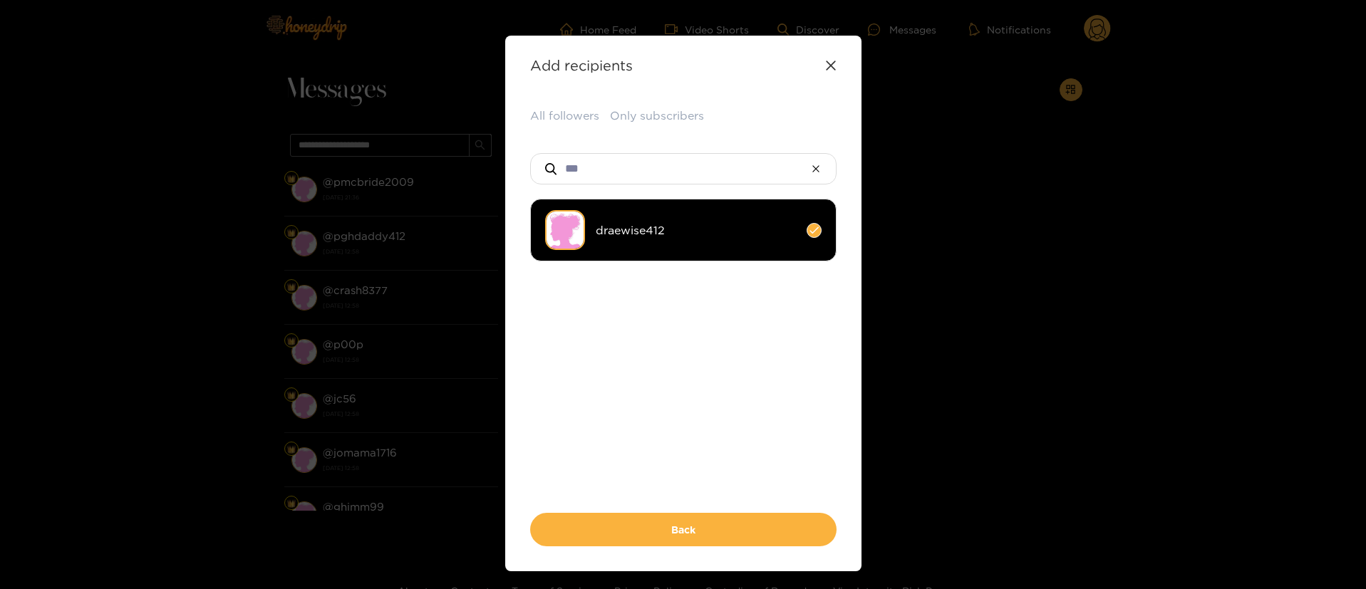
click at [698, 234] on span "draewise412" at bounding box center [696, 230] width 200 height 16
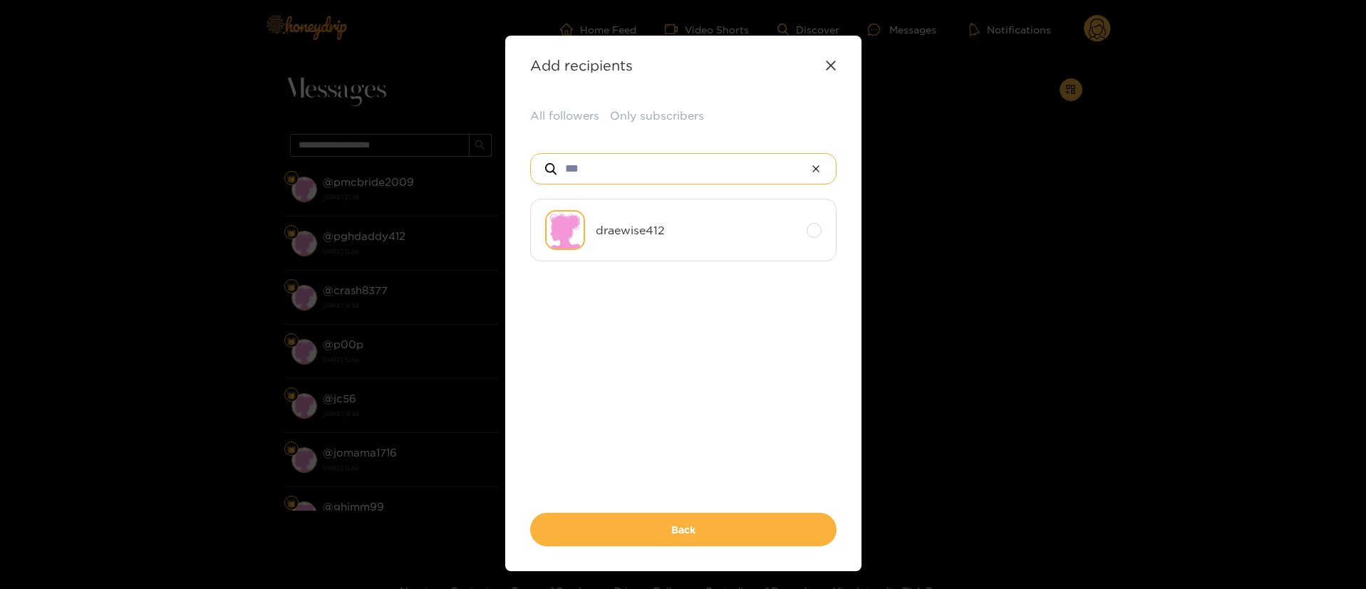
click at [645, 172] on input "***" at bounding box center [683, 169] width 239 height 30
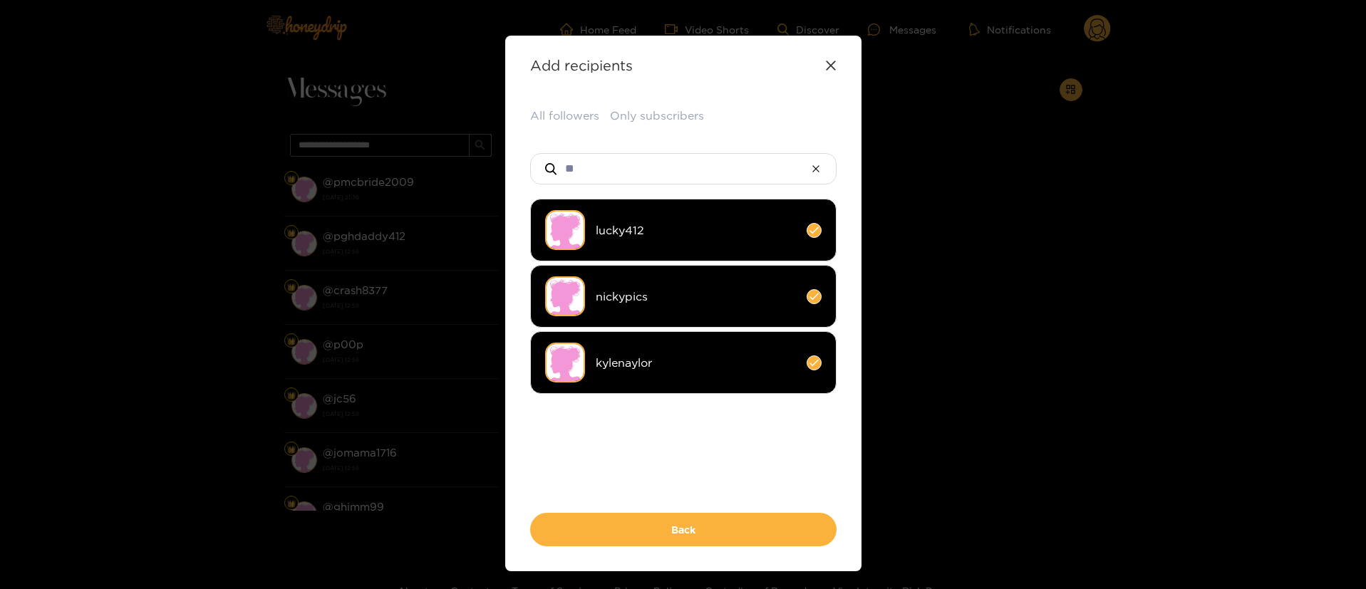
click at [675, 365] on span "kylenaylor" at bounding box center [696, 363] width 200 height 16
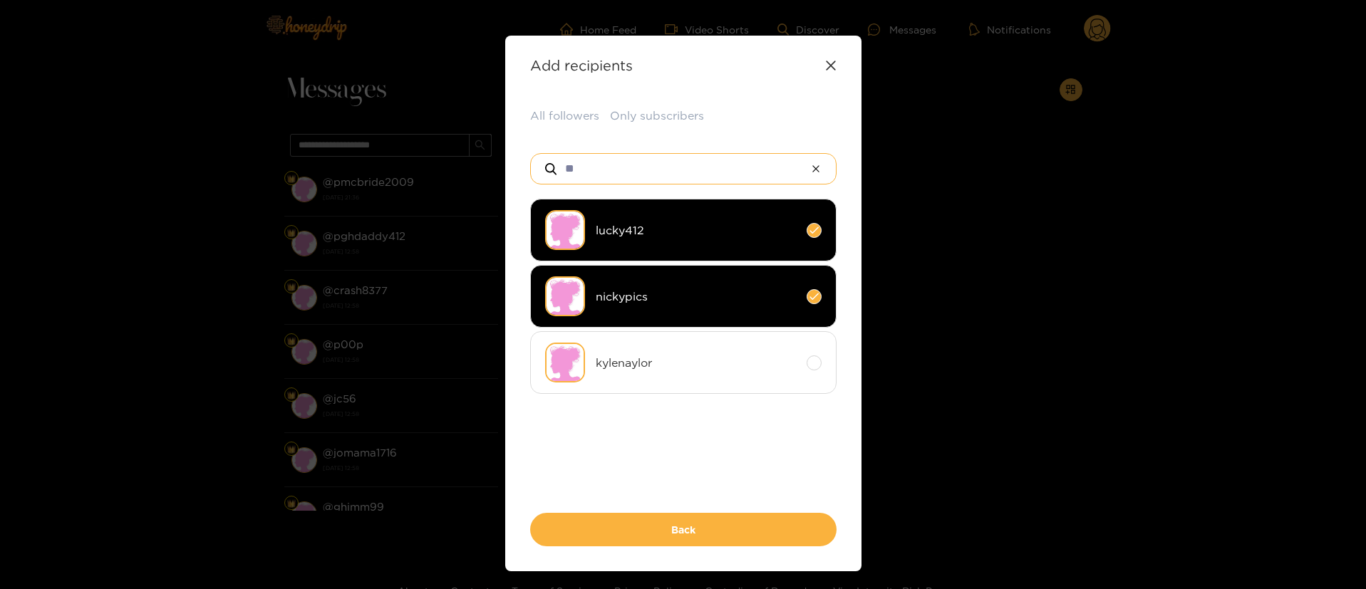
click at [710, 158] on input "**" at bounding box center [683, 169] width 239 height 30
type input "*"
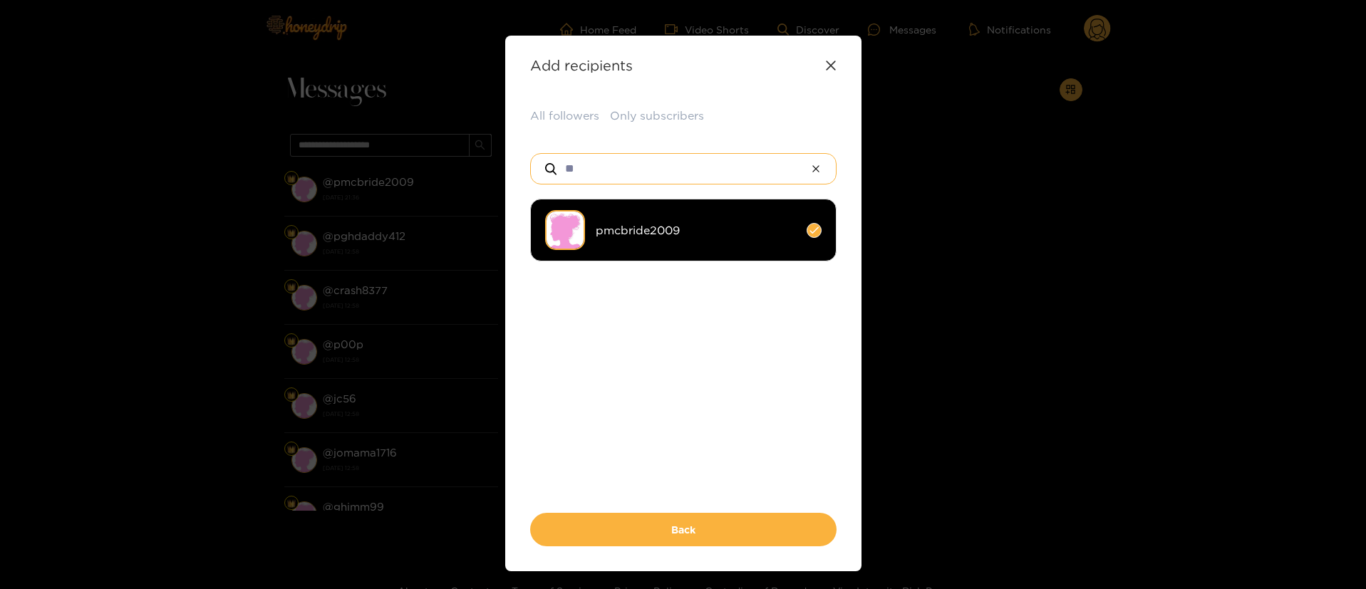
type input "**"
click at [697, 228] on span "pmcbride2009" at bounding box center [696, 230] width 200 height 16
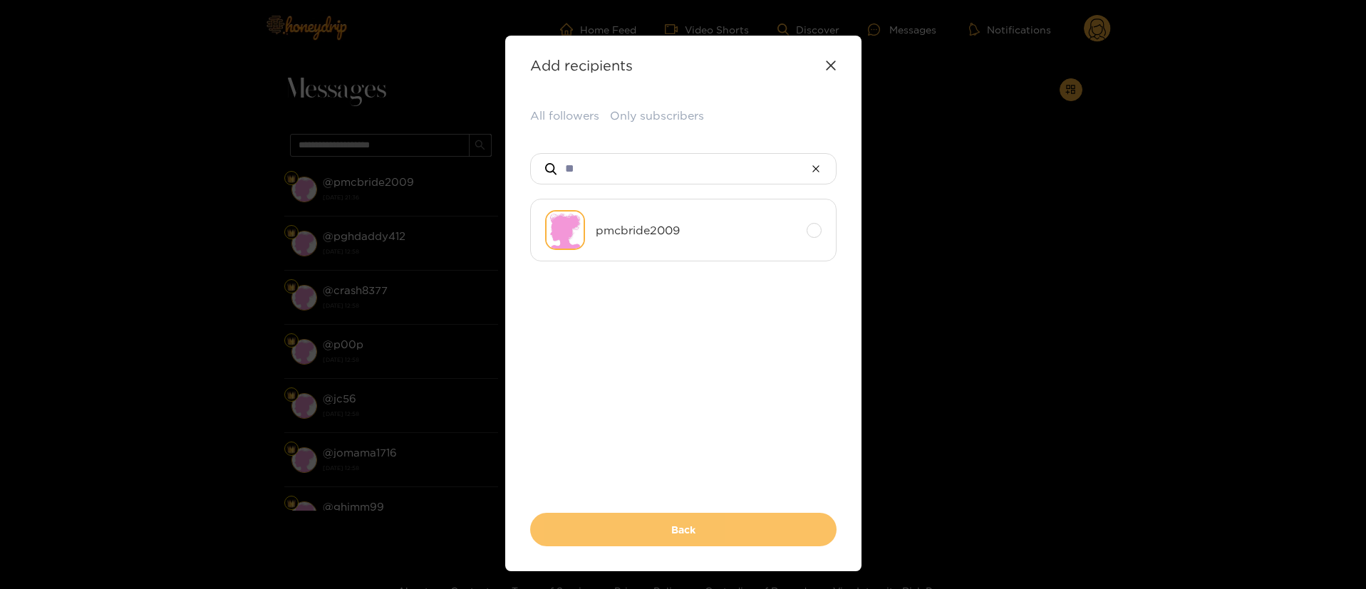
click at [744, 524] on button "Back" at bounding box center [683, 529] width 306 height 33
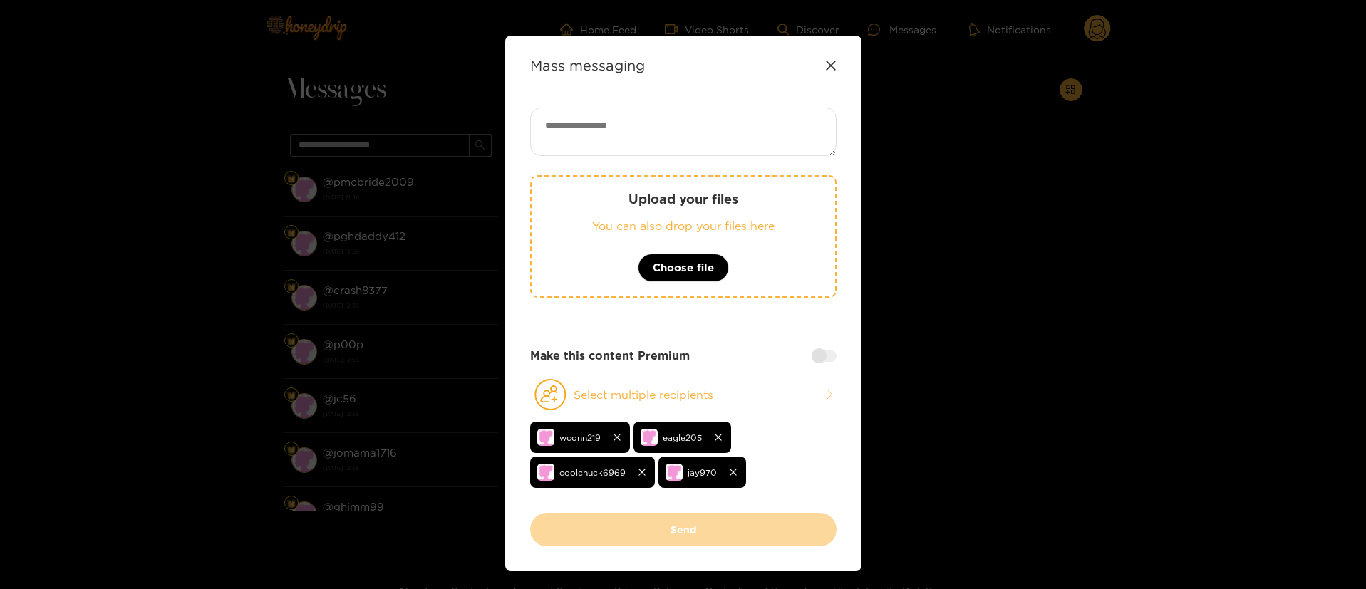
click at [705, 123] on textarea at bounding box center [683, 132] width 306 height 48
paste textarea "**********"
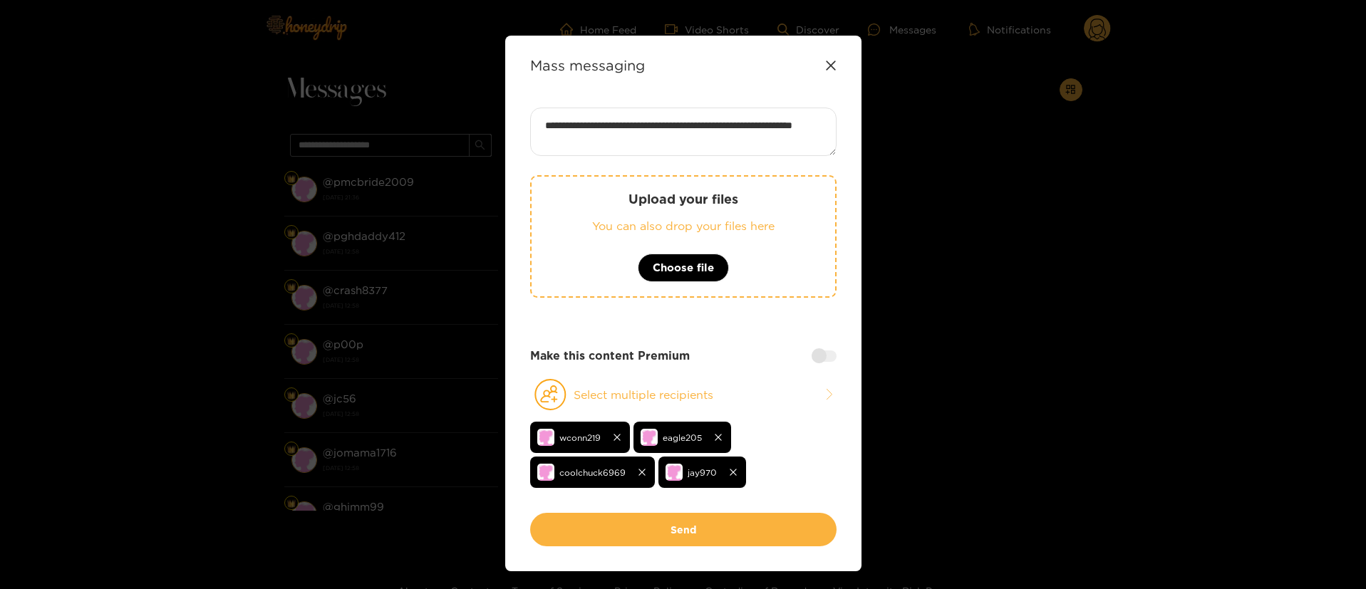
drag, startPoint x: 762, startPoint y: 125, endPoint x: 751, endPoint y: 125, distance: 11.4
click at [751, 125] on textarea "**********" at bounding box center [683, 132] width 306 height 48
click at [762, 124] on textarea "**********" at bounding box center [683, 132] width 306 height 48
type textarea "**********"
click at [757, 350] on div "Make this content Premium" at bounding box center [683, 356] width 306 height 16
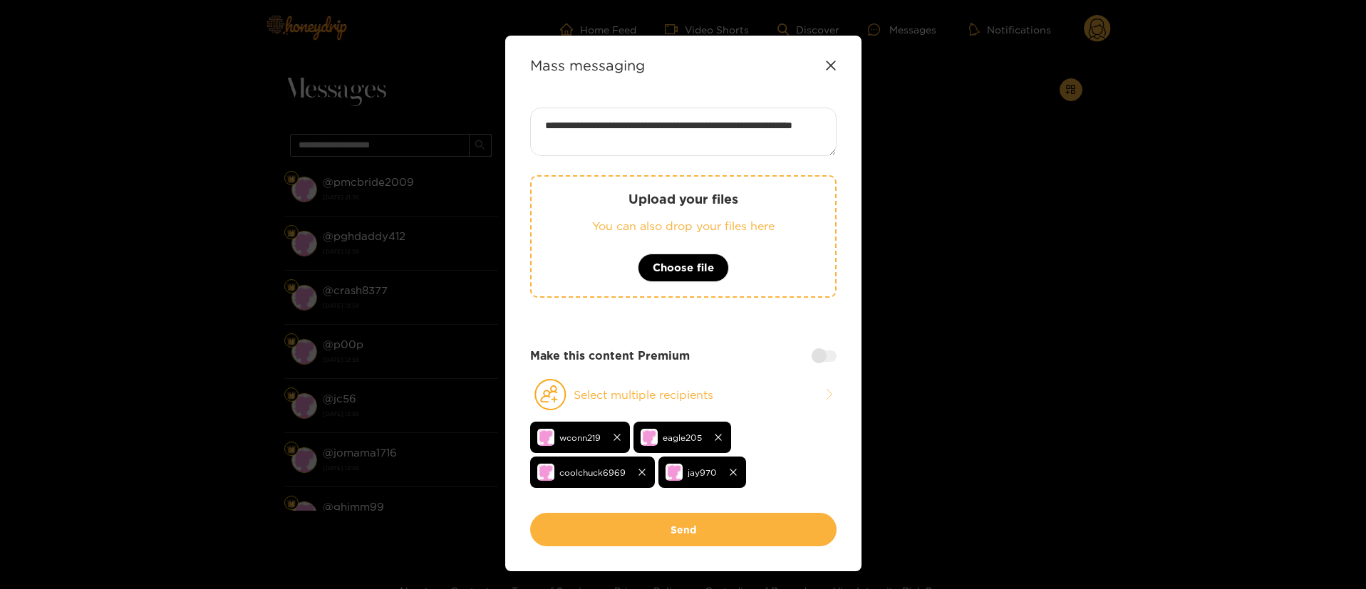
drag, startPoint x: 687, startPoint y: 529, endPoint x: 779, endPoint y: 328, distance: 221.0
click at [779, 328] on div "**********" at bounding box center [683, 327] width 306 height 439
click at [745, 396] on button "Select multiple recipients" at bounding box center [683, 394] width 306 height 33
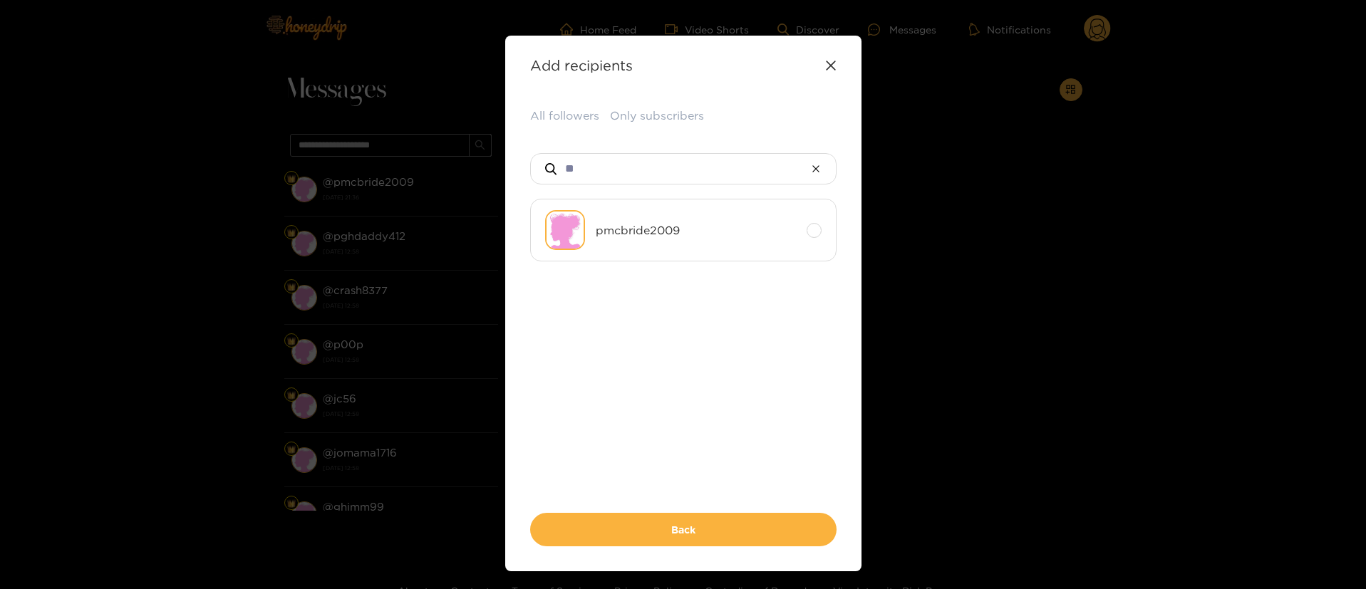
click at [665, 150] on div "All followers Only subscribers ** pmcbride2009 Back" at bounding box center [683, 327] width 306 height 439
click at [658, 181] on input "**" at bounding box center [683, 169] width 239 height 30
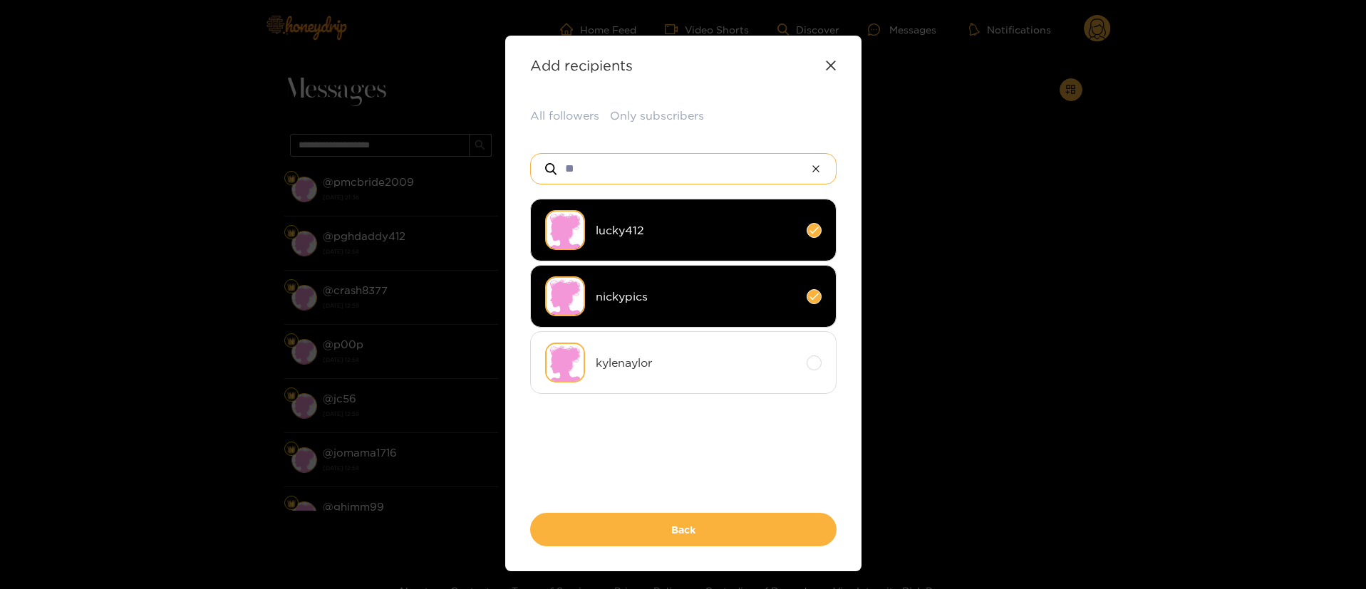
type input "**"
click at [712, 440] on ul "lucky412 [PERSON_NAME]" at bounding box center [683, 341] width 306 height 285
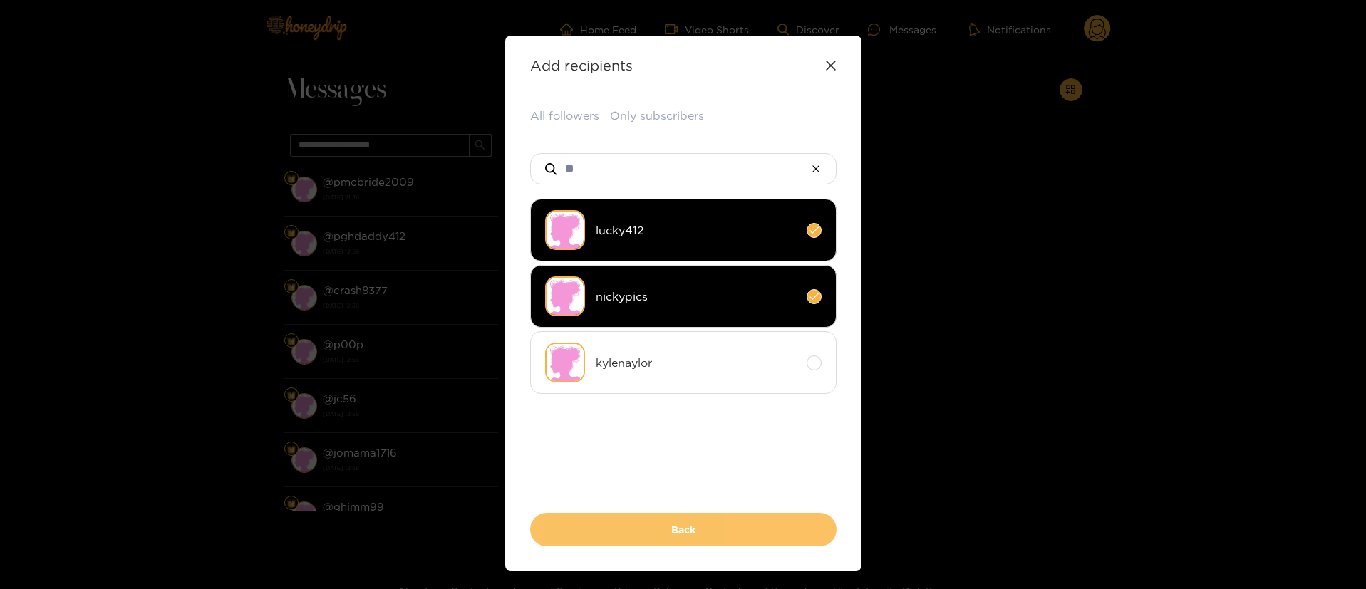
click at [718, 529] on button "Back" at bounding box center [683, 529] width 306 height 33
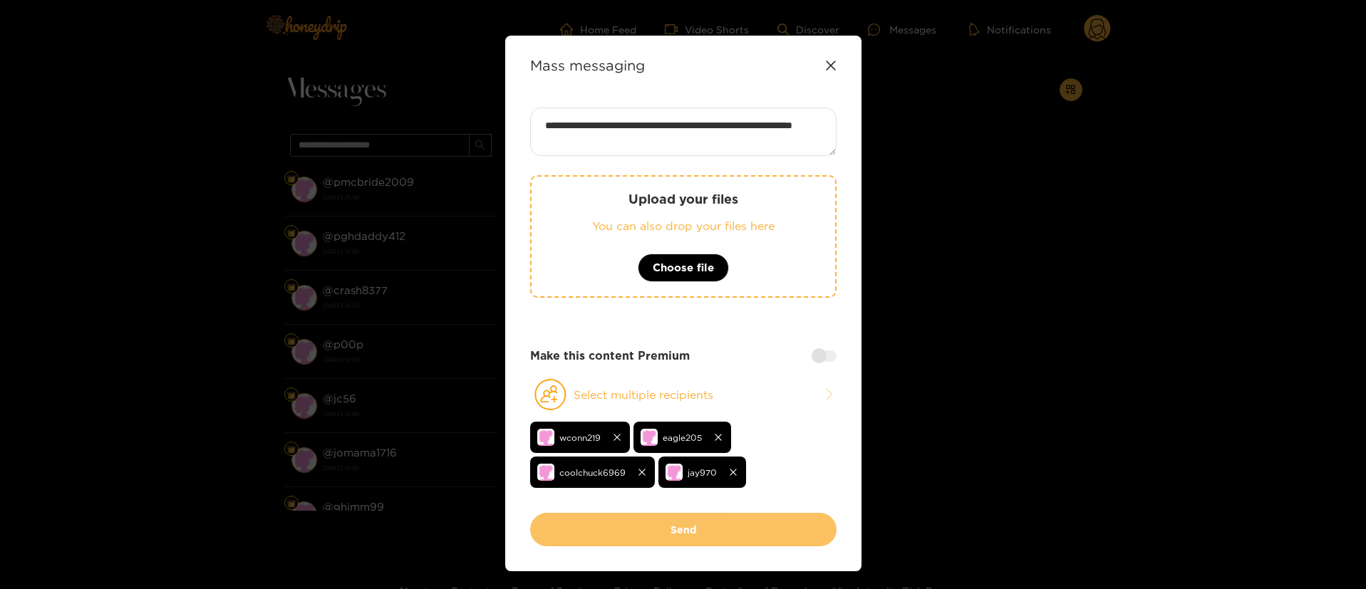
click at [713, 524] on button "Send" at bounding box center [683, 529] width 306 height 33
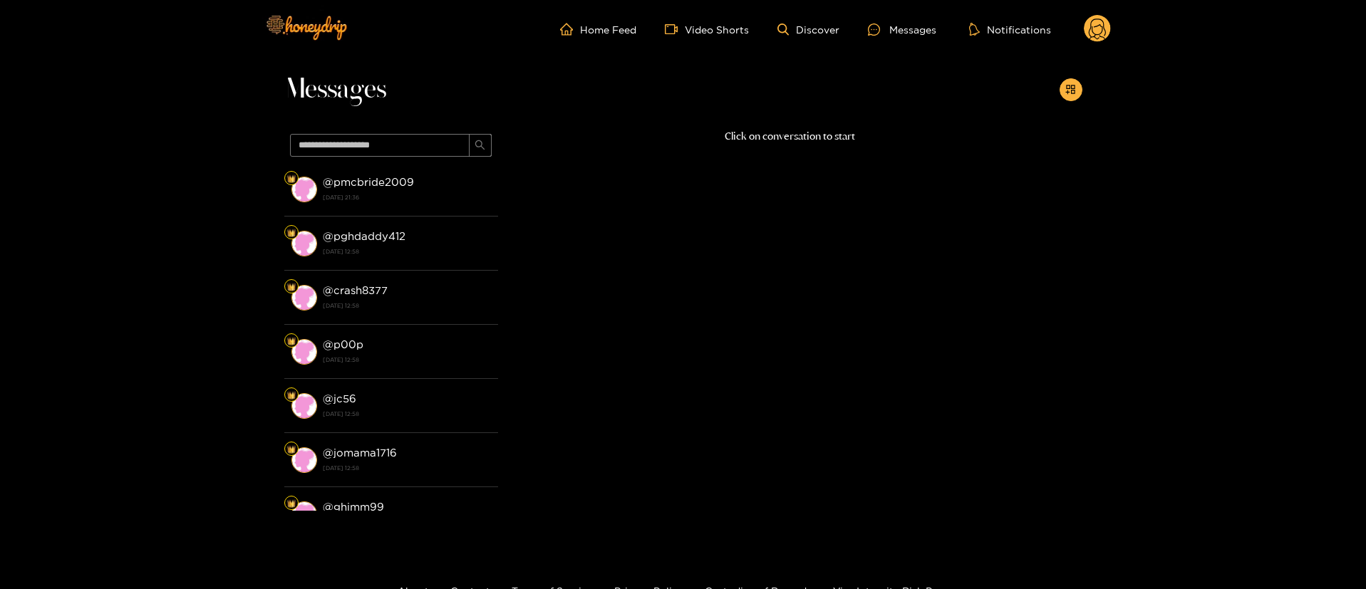
click at [1098, 25] on icon at bounding box center [1097, 31] width 17 height 25
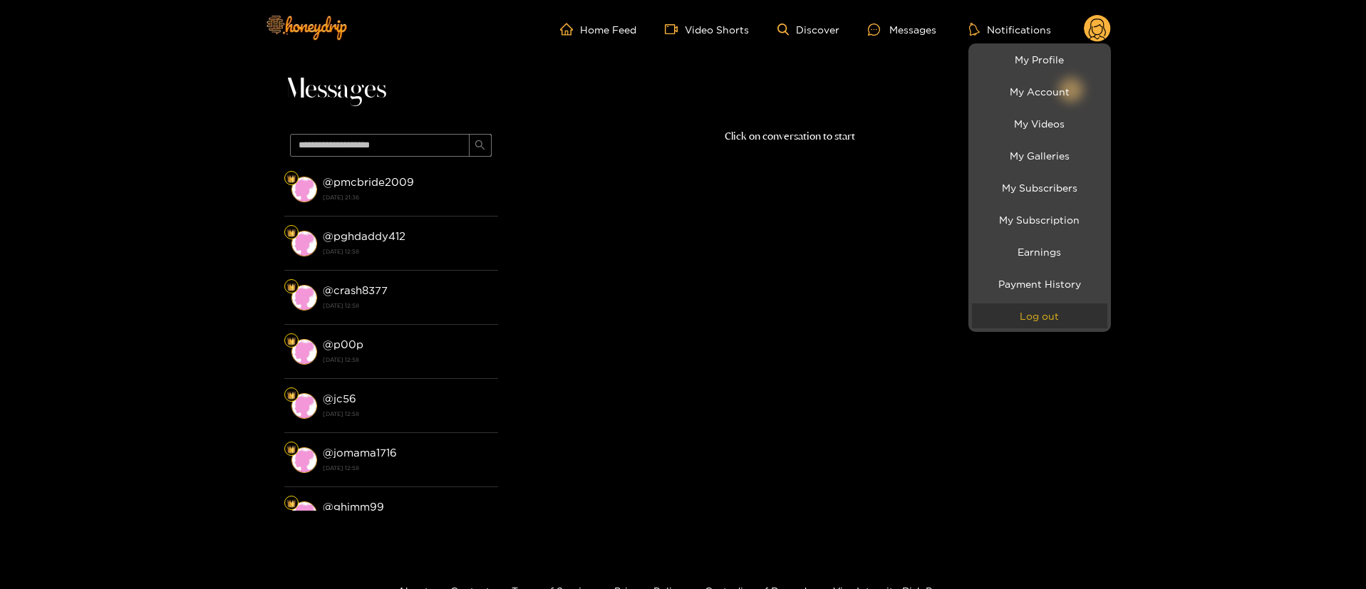
click at [1048, 306] on button "Log out" at bounding box center [1039, 316] width 135 height 25
